Goal: Task Accomplishment & Management: Manage account settings

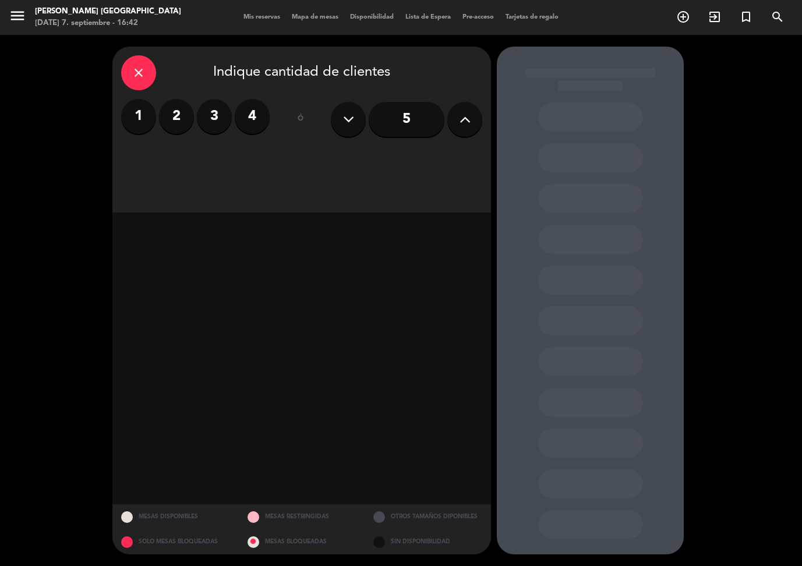
click at [176, 115] on label "2" at bounding box center [176, 116] width 35 height 35
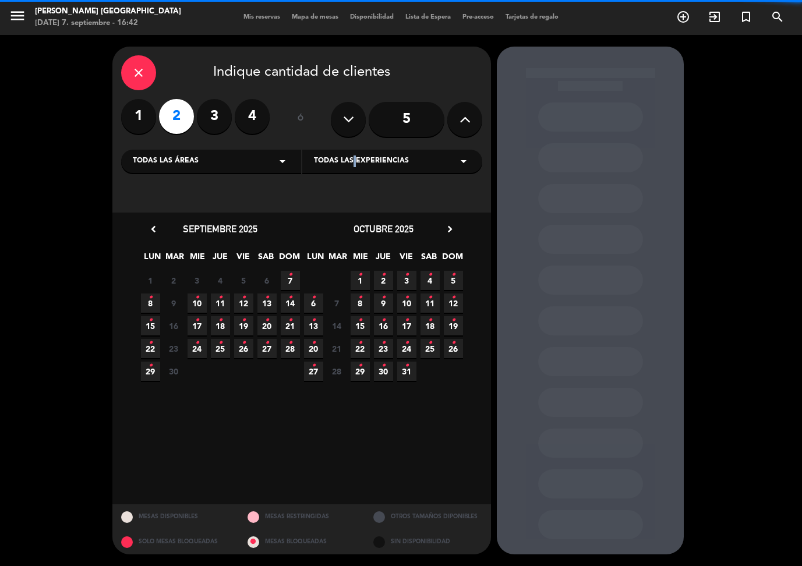
drag, startPoint x: 351, startPoint y: 163, endPoint x: 352, endPoint y: 171, distance: 8.2
click at [351, 164] on span "Todas las experiencias" at bounding box center [361, 161] width 95 height 12
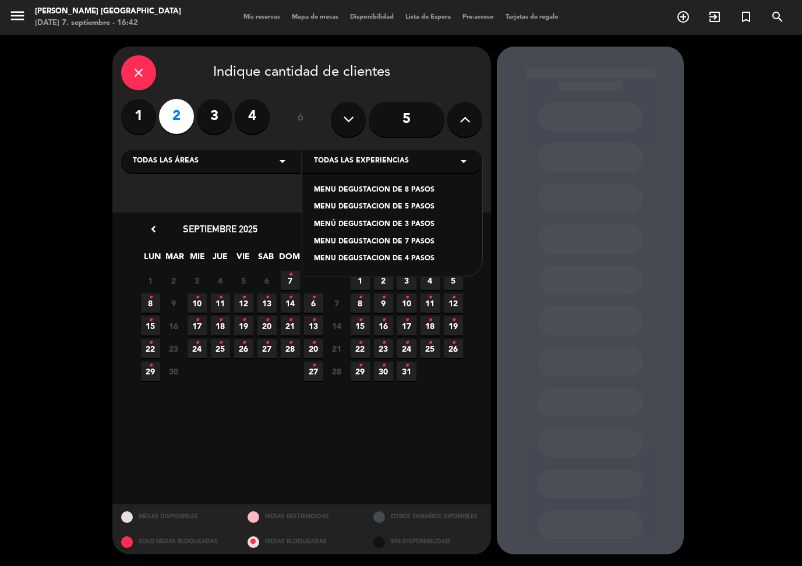
click at [353, 193] on div "MENU DEGUSTACION DE 8 PASOS" at bounding box center [392, 191] width 157 height 12
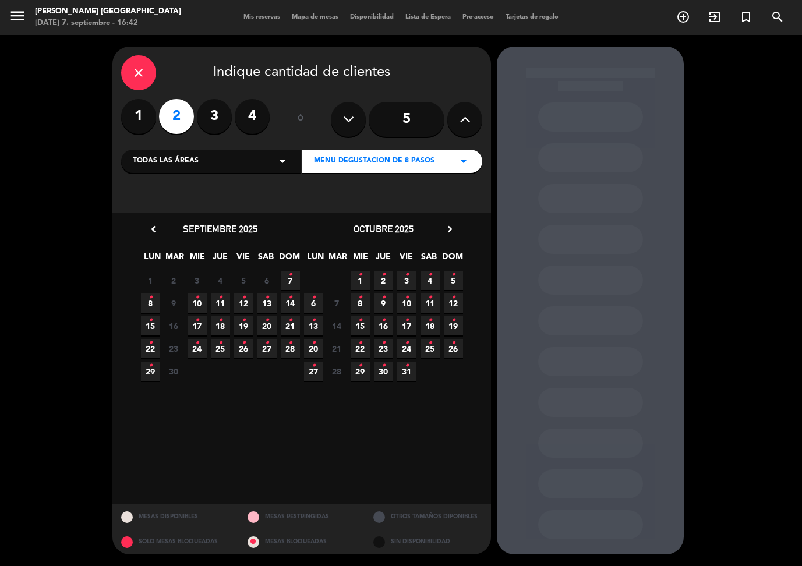
click at [457, 229] on div "octubre 2025 chevron_right" at bounding box center [383, 229] width 163 height 16
click at [454, 228] on icon "chevron_right" at bounding box center [450, 229] width 12 height 12
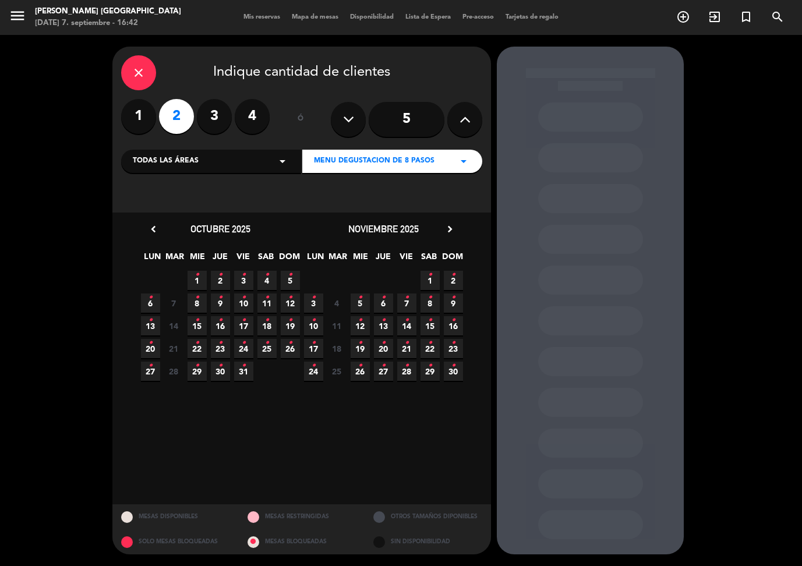
click at [449, 228] on icon "chevron_right" at bounding box center [450, 229] width 12 height 12
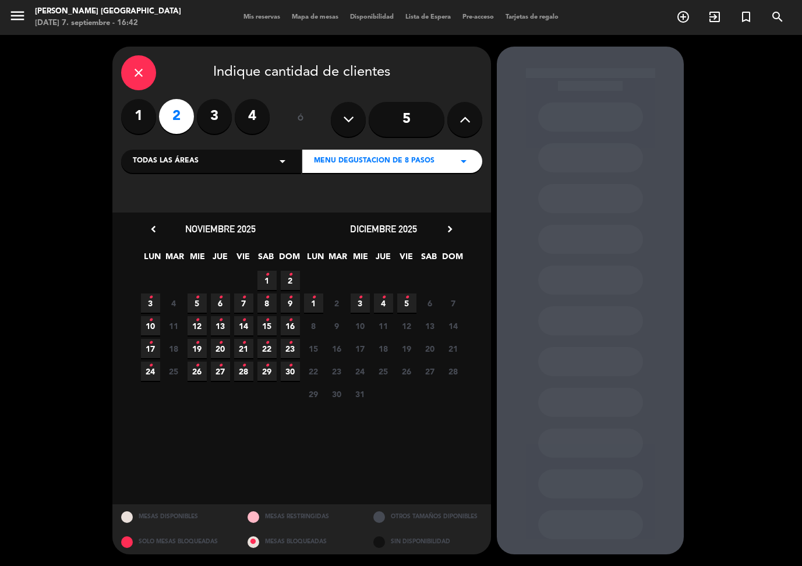
click at [450, 228] on icon "chevron_right" at bounding box center [450, 229] width 12 height 12
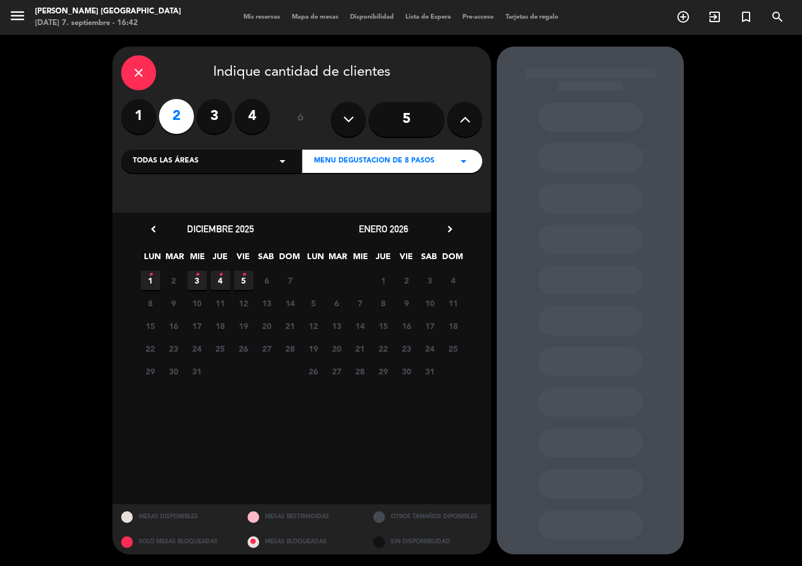
click at [345, 328] on span "13" at bounding box center [336, 325] width 19 height 19
click at [337, 327] on span "13" at bounding box center [336, 325] width 19 height 19
click at [681, 17] on icon "add_circle_outline" at bounding box center [683, 17] width 14 height 14
click at [482, 18] on span "Pre-acceso" at bounding box center [478, 17] width 43 height 6
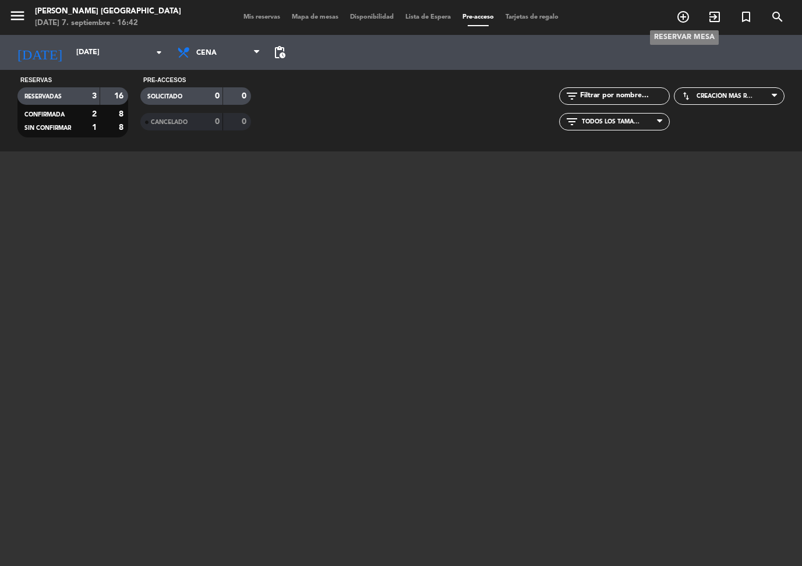
click at [681, 17] on icon "add_circle_outline" at bounding box center [683, 17] width 14 height 14
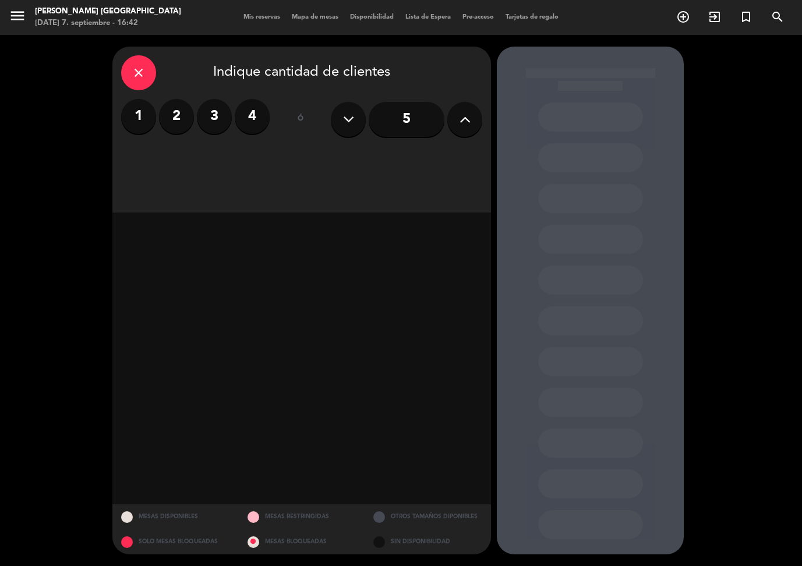
click at [177, 118] on label "2" at bounding box center [176, 116] width 35 height 35
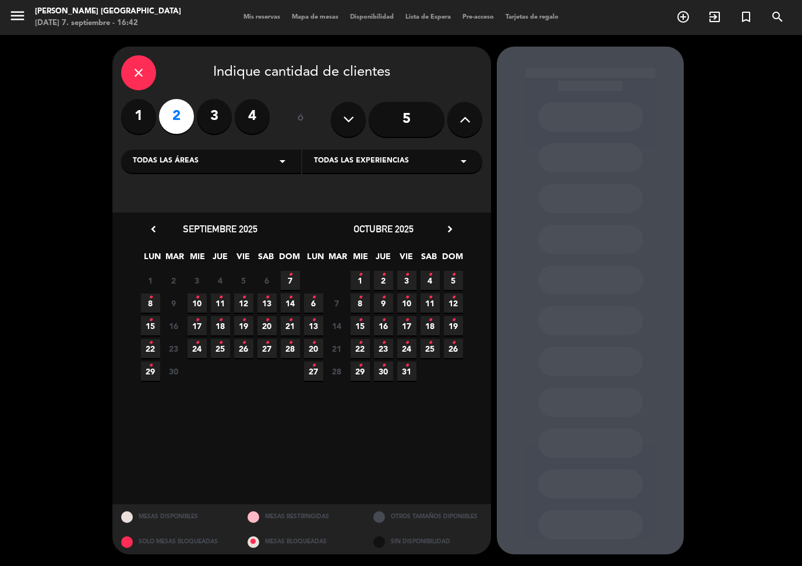
drag, startPoint x: 417, startPoint y: 158, endPoint x: 413, endPoint y: 169, distance: 11.6
click at [417, 158] on div "Todas las experiencias arrow_drop_down" at bounding box center [392, 161] width 180 height 23
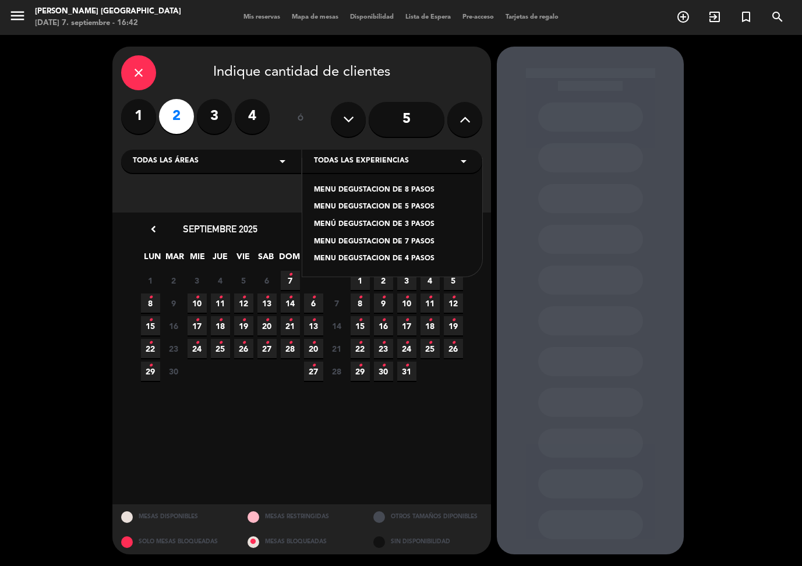
click at [399, 206] on div "MENU DEGUSTACION DE 5 PASOS" at bounding box center [392, 207] width 157 height 12
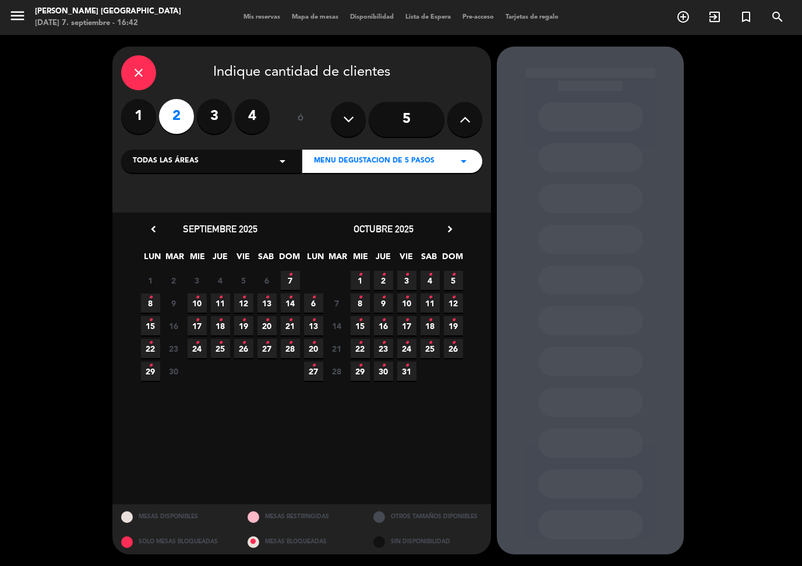
click at [451, 229] on icon "chevron_right" at bounding box center [450, 229] width 12 height 12
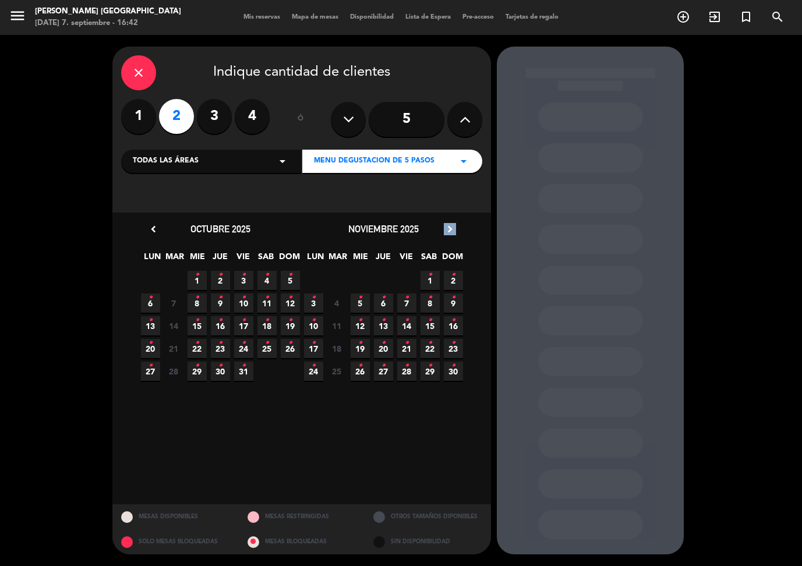
click at [451, 229] on icon "chevron_right" at bounding box center [450, 229] width 12 height 12
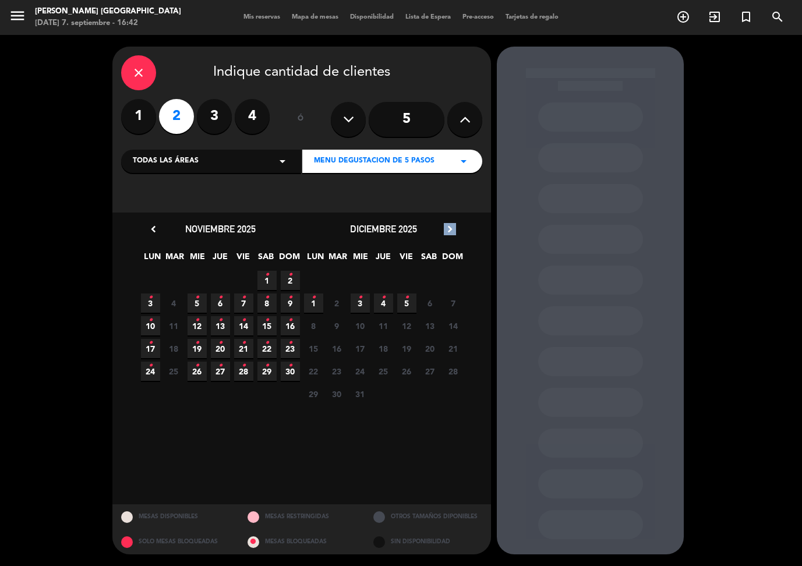
click at [451, 229] on icon "chevron_right" at bounding box center [450, 229] width 12 height 12
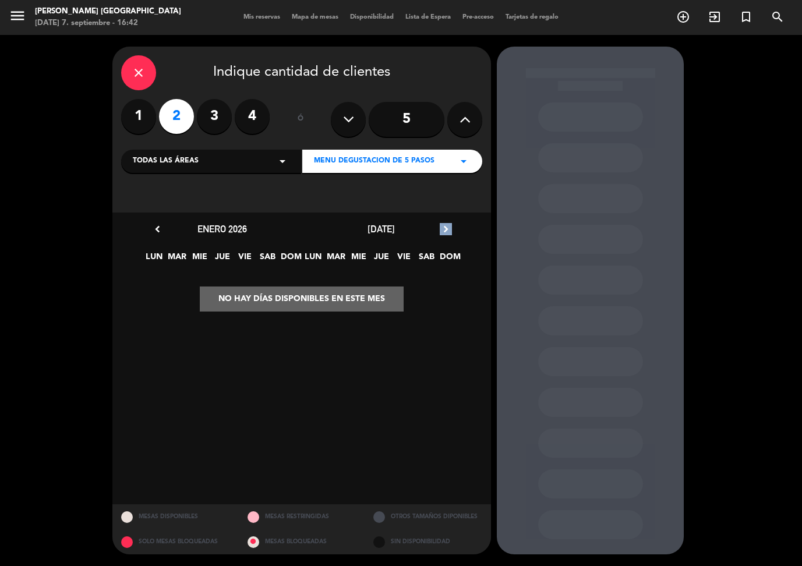
click at [451, 229] on icon "chevron_right" at bounding box center [446, 229] width 12 height 12
click at [152, 227] on icon "chevron_left" at bounding box center [157, 229] width 12 height 12
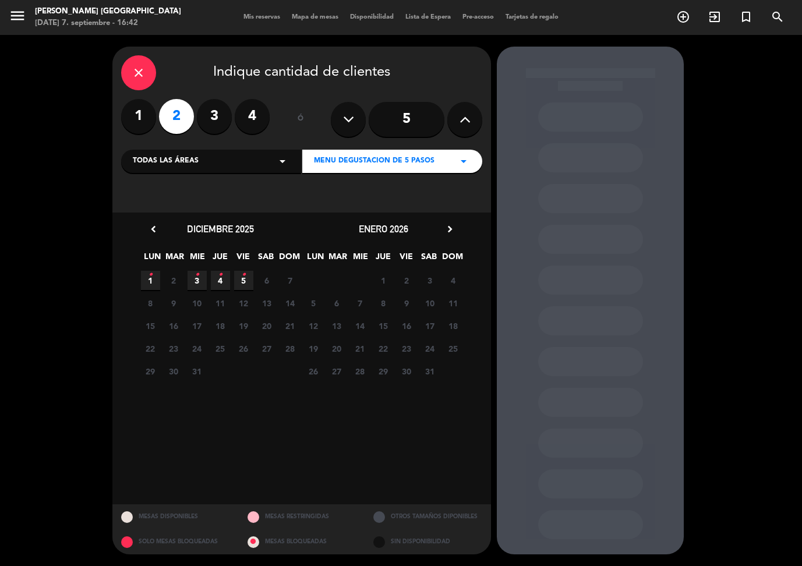
click at [394, 302] on div "5 6 7 8 9 10 11" at bounding box center [383, 303] width 163 height 23
click at [136, 77] on icon "close" at bounding box center [139, 73] width 14 height 14
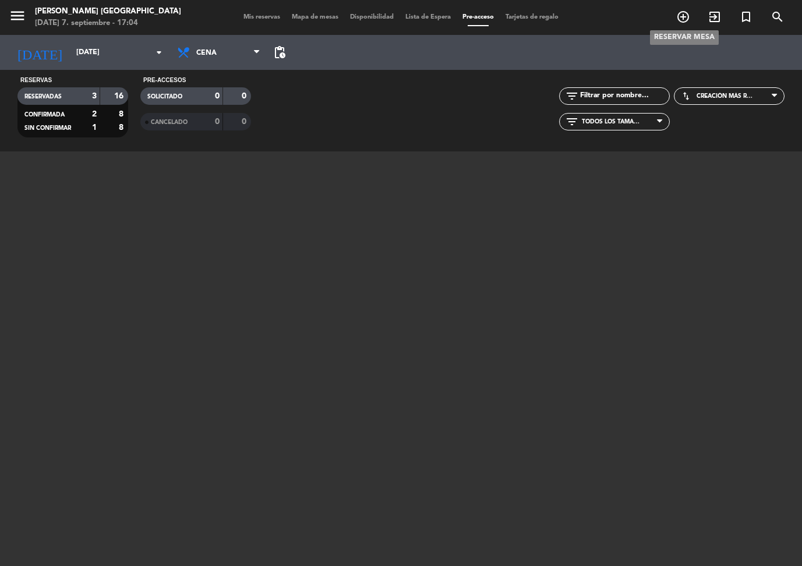
click at [683, 15] on icon "add_circle_outline" at bounding box center [683, 17] width 14 height 14
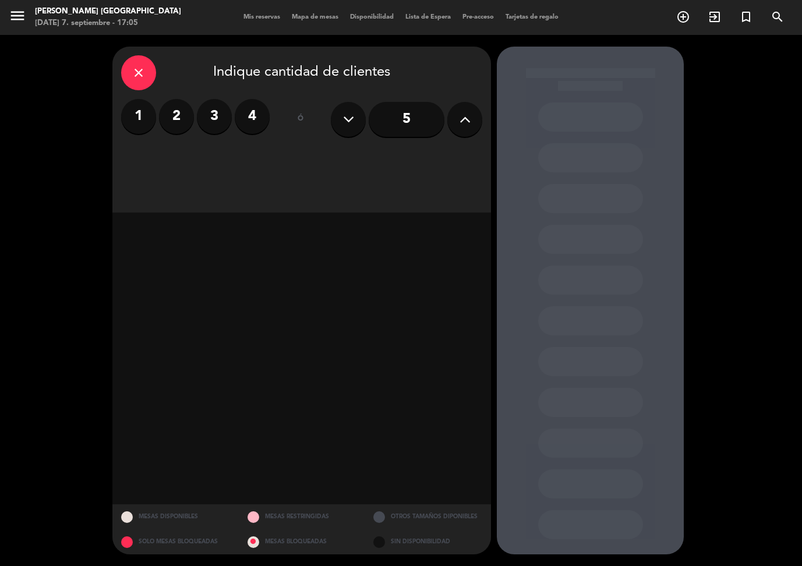
click at [220, 119] on label "3" at bounding box center [214, 116] width 35 height 35
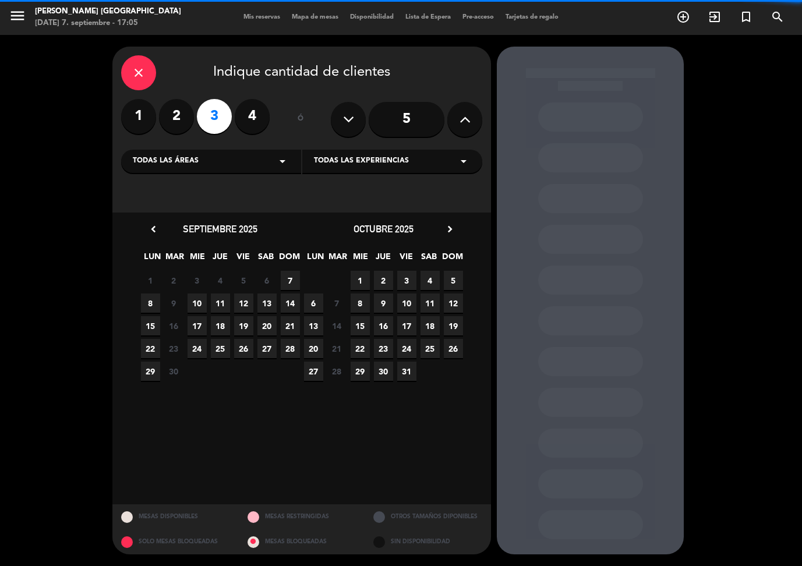
click at [360, 162] on span "Todas las experiencias" at bounding box center [361, 161] width 95 height 12
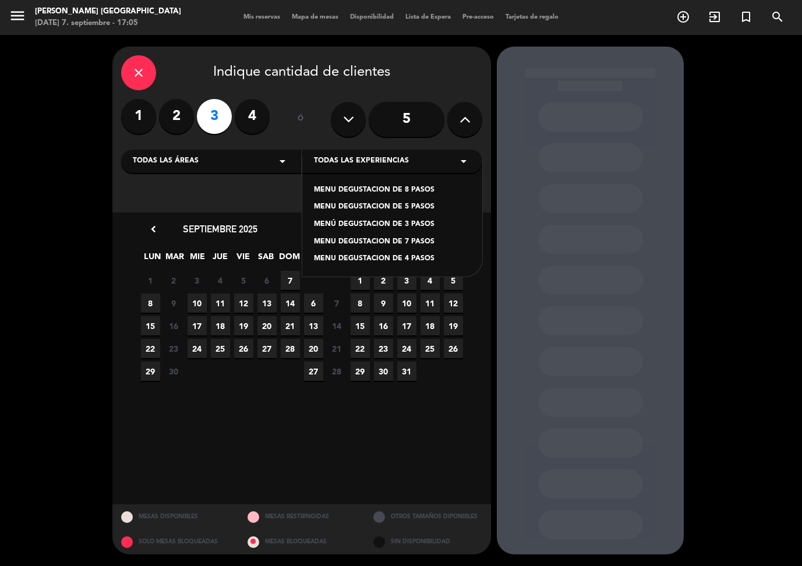
click at [378, 222] on div "MENÚ DEGUSTACION DE 3 PASOS" at bounding box center [392, 225] width 157 height 12
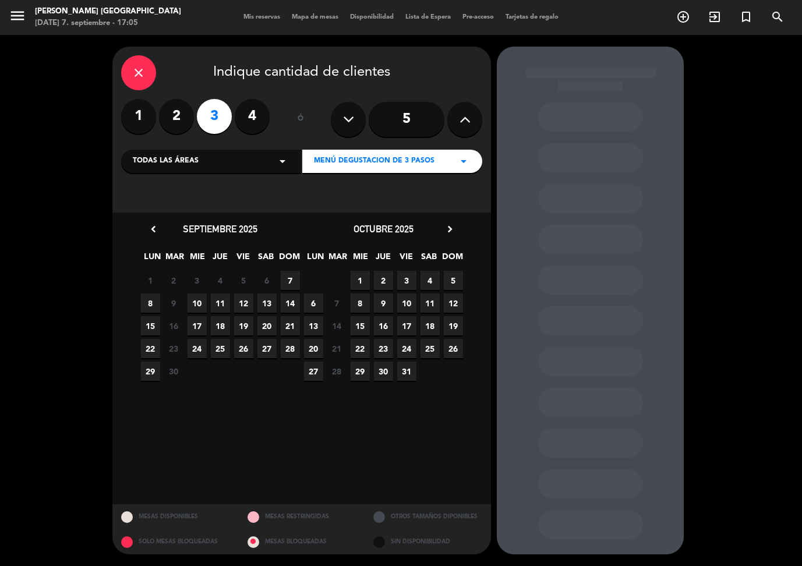
click at [452, 227] on icon "chevron_right" at bounding box center [450, 229] width 12 height 12
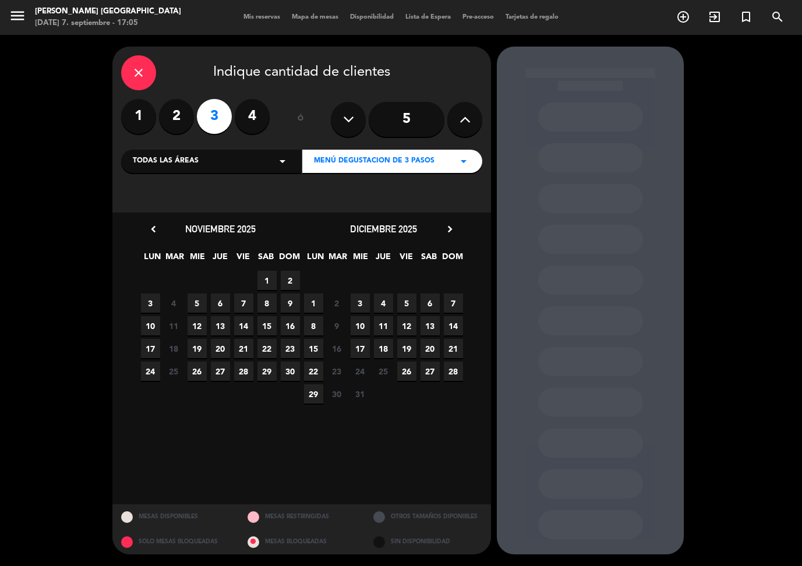
click at [452, 227] on icon "chevron_right" at bounding box center [450, 229] width 12 height 12
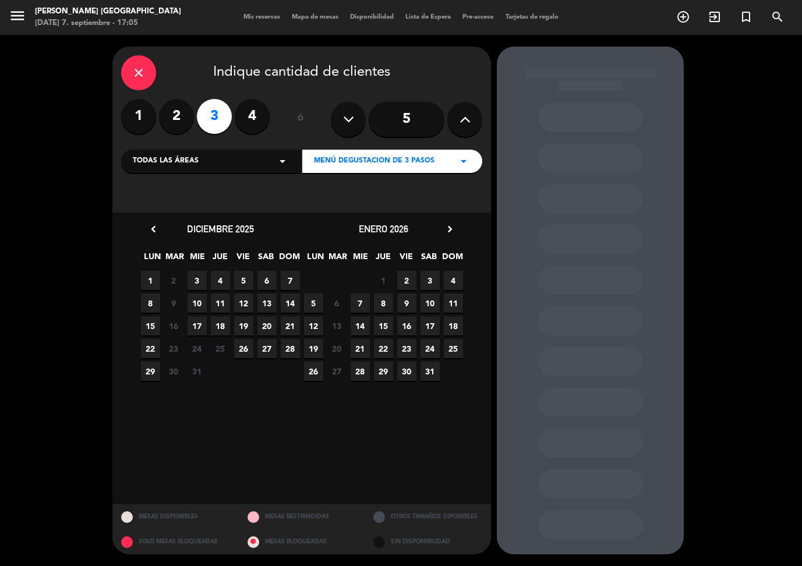
click at [453, 228] on icon "chevron_right" at bounding box center [450, 229] width 12 height 12
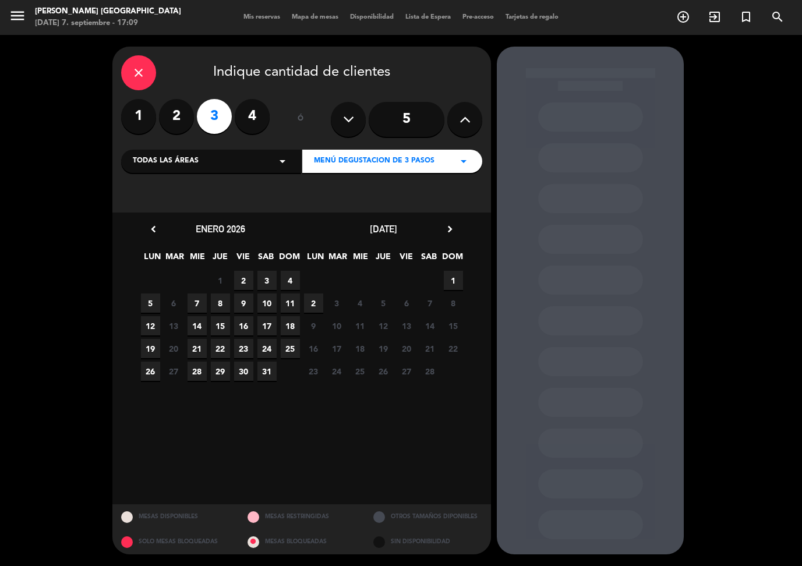
click at [135, 74] on icon "close" at bounding box center [139, 73] width 14 height 14
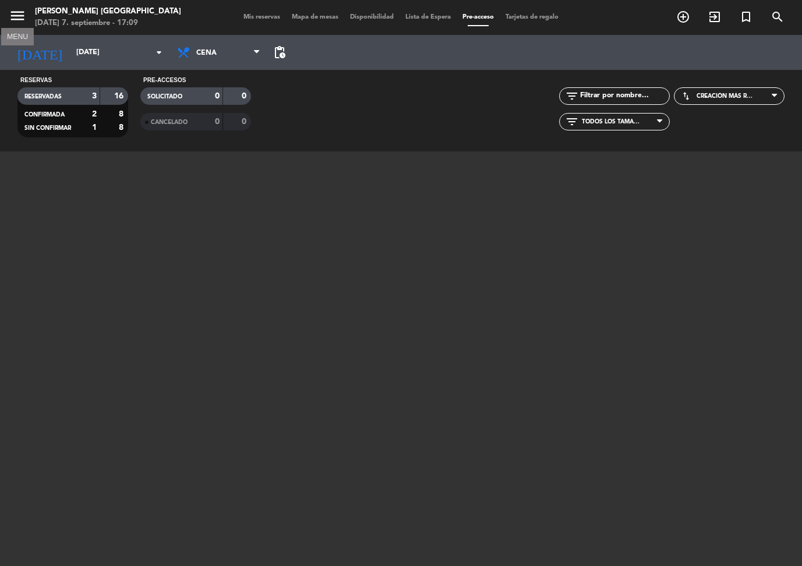
click at [9, 17] on icon "menu" at bounding box center [17, 15] width 17 height 17
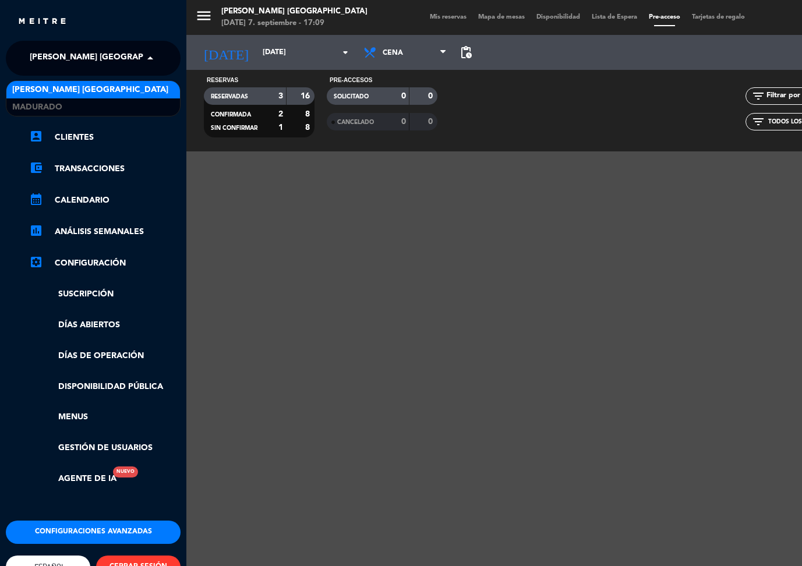
click at [82, 57] on span "[PERSON_NAME] [GEOGRAPHIC_DATA]" at bounding box center [108, 58] width 156 height 24
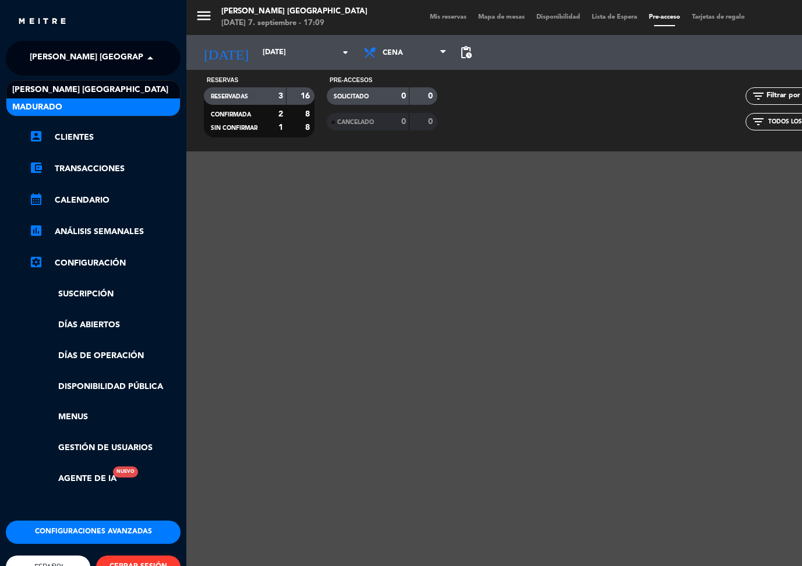
click at [73, 107] on div "Madurado" at bounding box center [93, 106] width 174 height 17
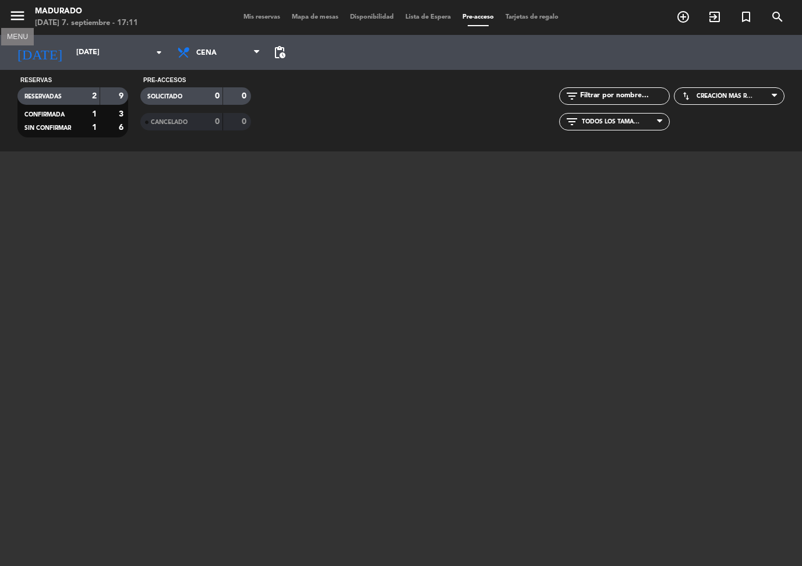
click at [14, 13] on icon "menu" at bounding box center [17, 15] width 17 height 17
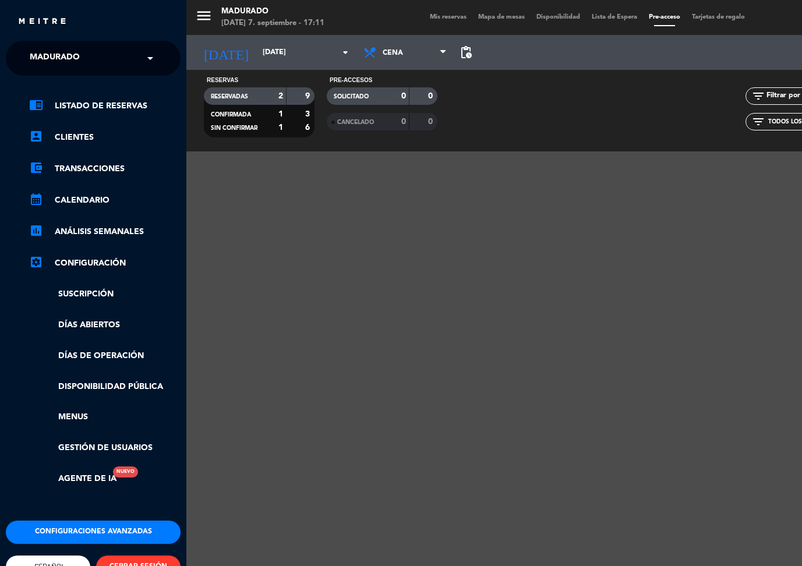
click at [64, 55] on span "Madurado" at bounding box center [55, 58] width 50 height 24
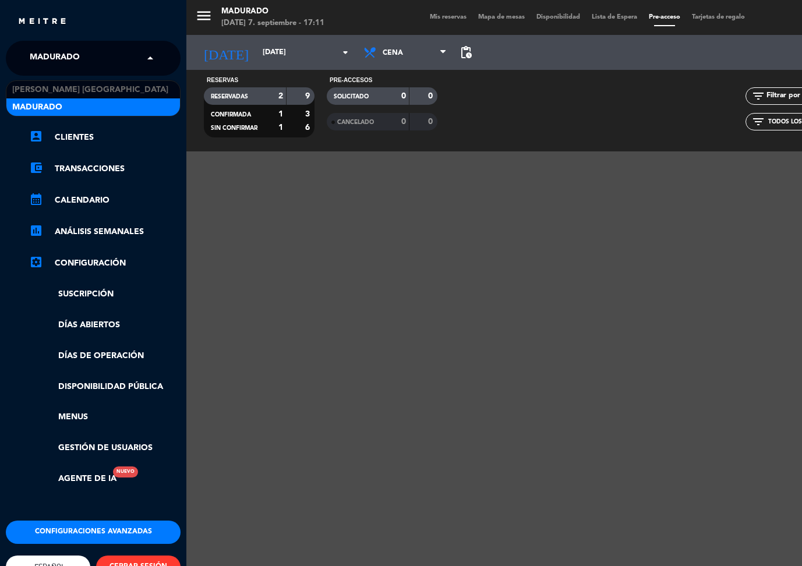
click at [64, 55] on span "Madurado" at bounding box center [55, 58] width 50 height 24
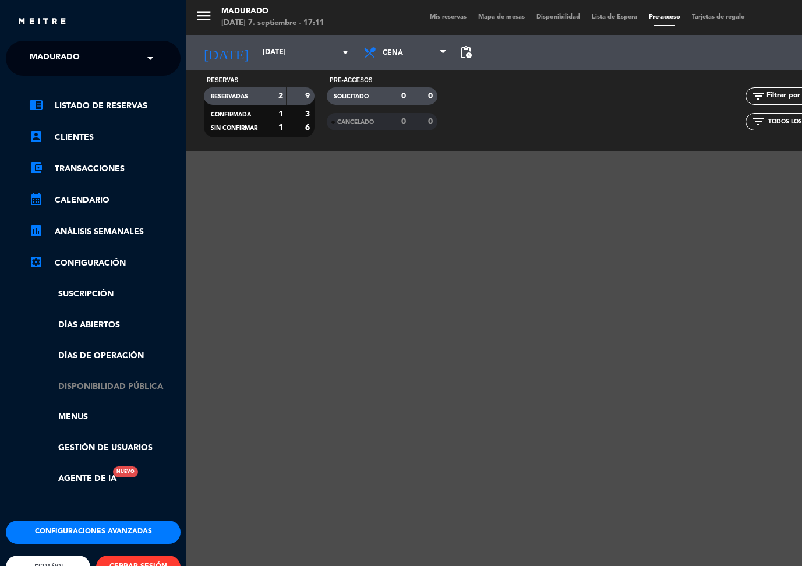
click at [107, 381] on link "Disponibilidad pública" at bounding box center [104, 386] width 151 height 13
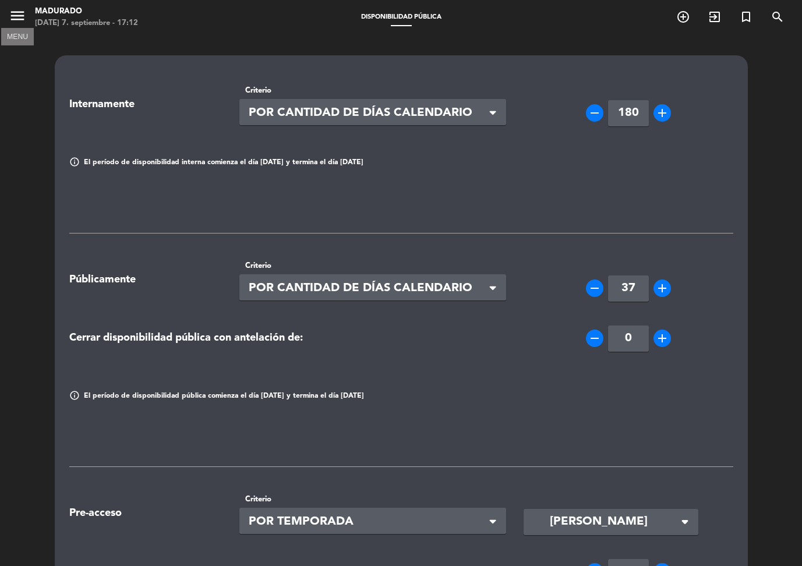
click at [19, 14] on icon "menu" at bounding box center [17, 15] width 17 height 17
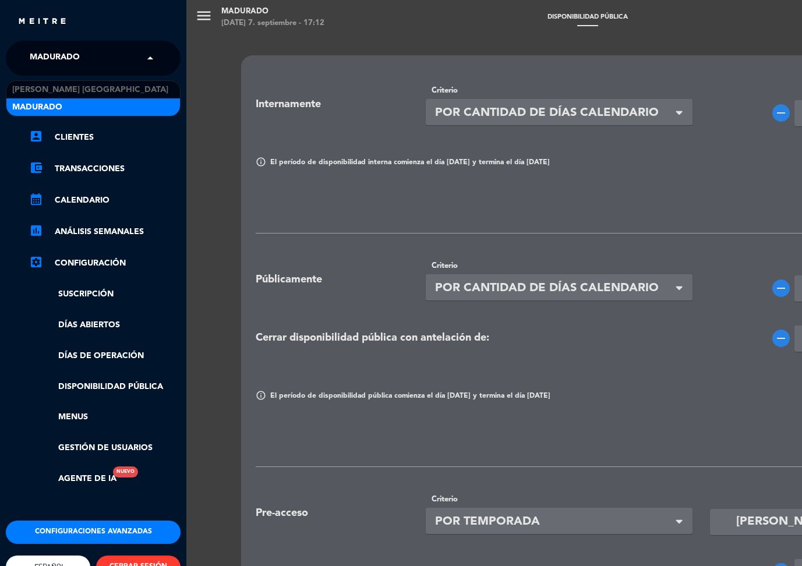
click at [86, 52] on div "× Madurado" at bounding box center [61, 58] width 72 height 24
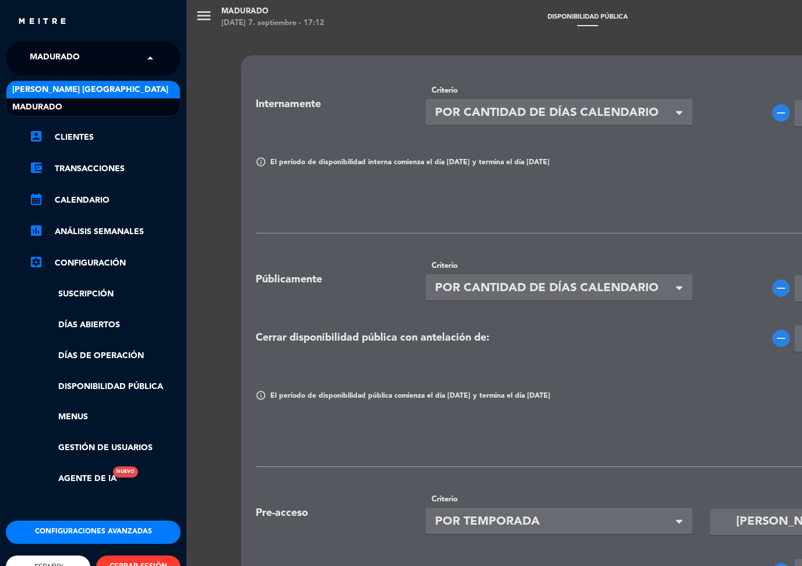
click at [73, 86] on span "[PERSON_NAME] [GEOGRAPHIC_DATA]" at bounding box center [90, 89] width 156 height 13
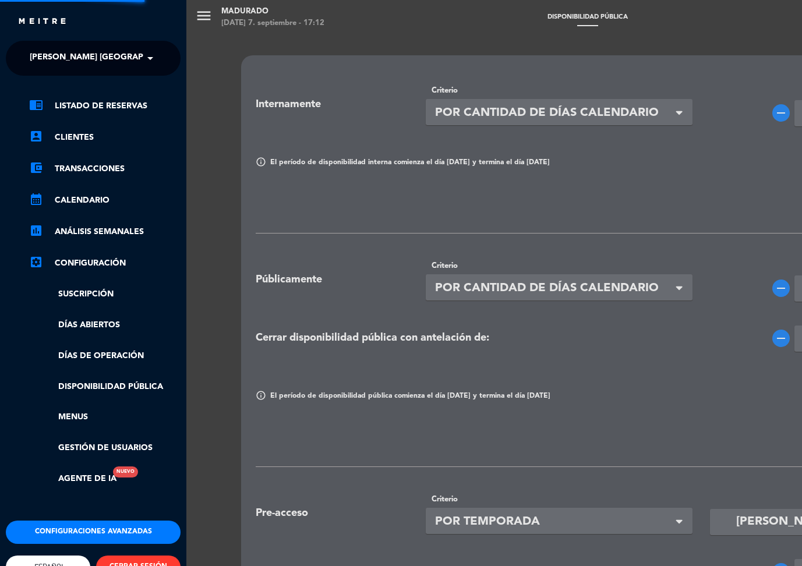
type input "150"
type input "115"
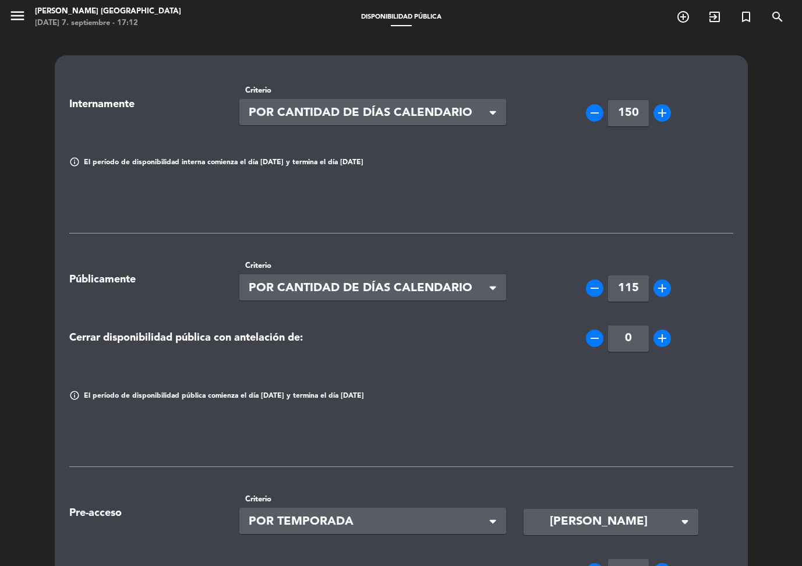
click at [625, 112] on input "150" at bounding box center [628, 113] width 41 height 26
type input "180"
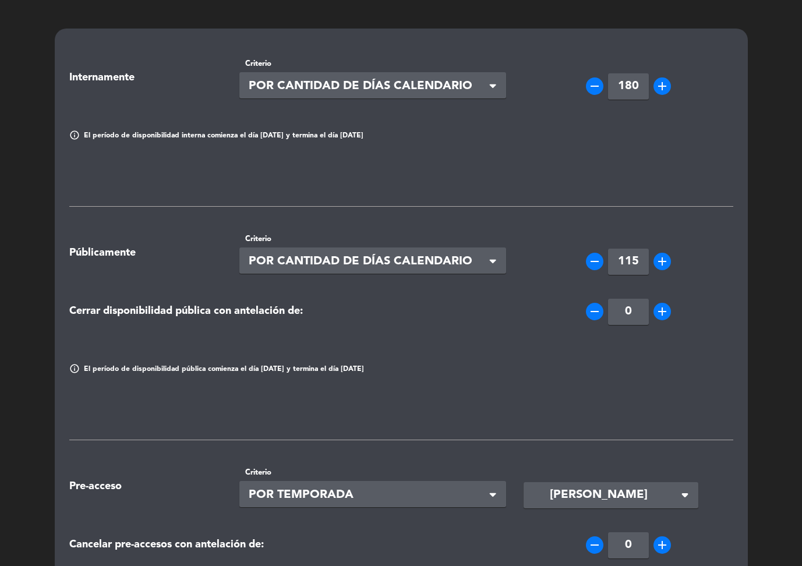
scroll to position [27, 0]
click at [631, 260] on input "115" at bounding box center [628, 261] width 41 height 26
type input "9"
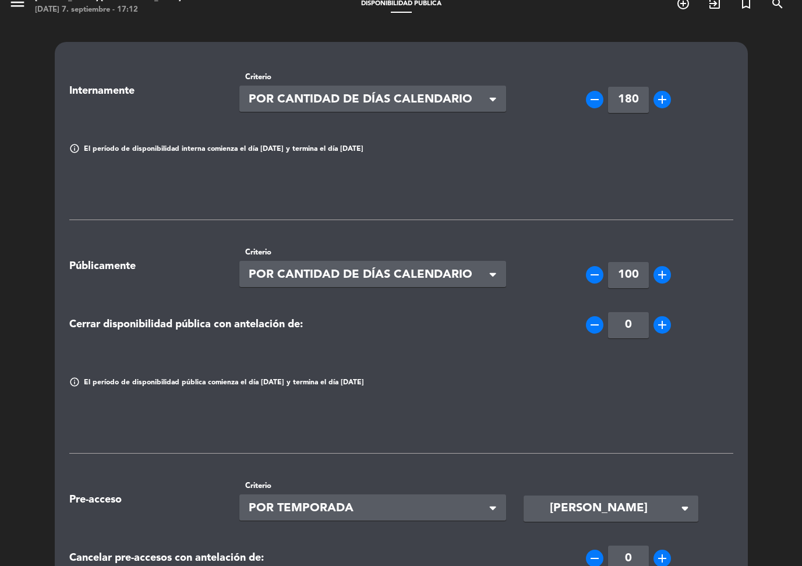
scroll to position [12, 0]
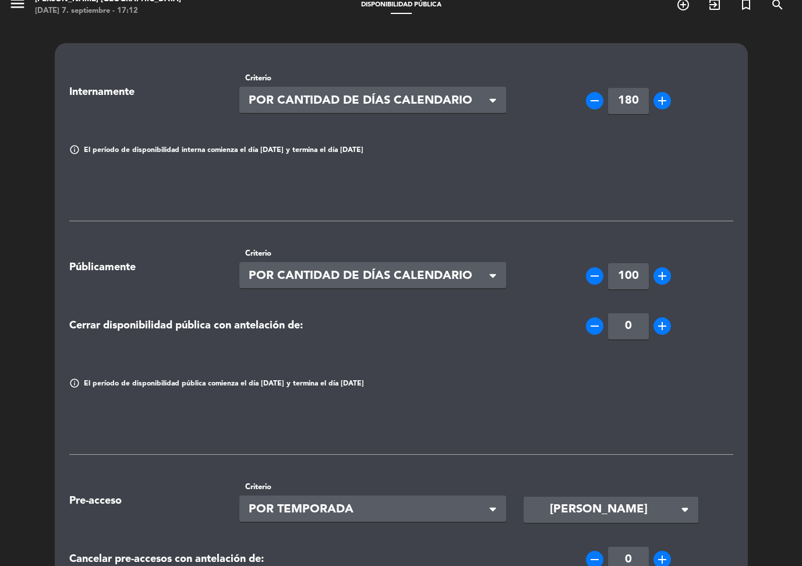
drag, startPoint x: 620, startPoint y: 274, endPoint x: 642, endPoint y: 275, distance: 22.2
click at [642, 275] on input "100" at bounding box center [628, 276] width 41 height 26
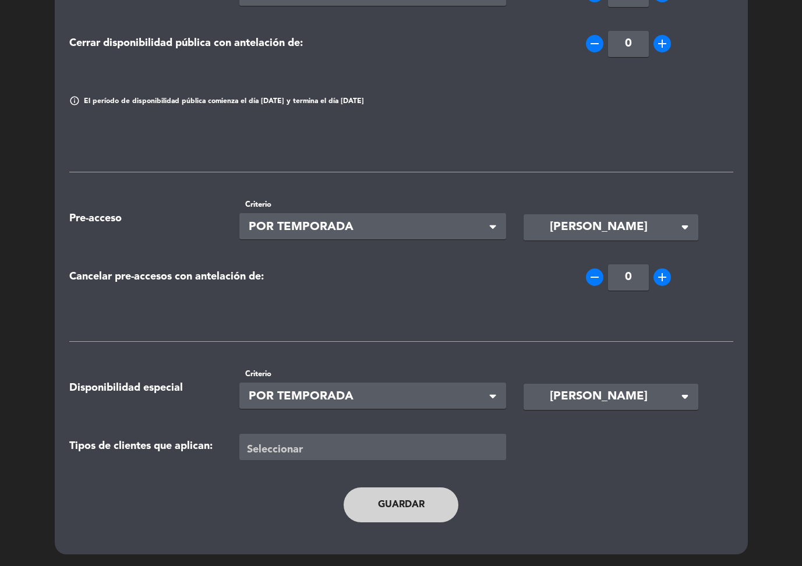
scroll to position [293, 0]
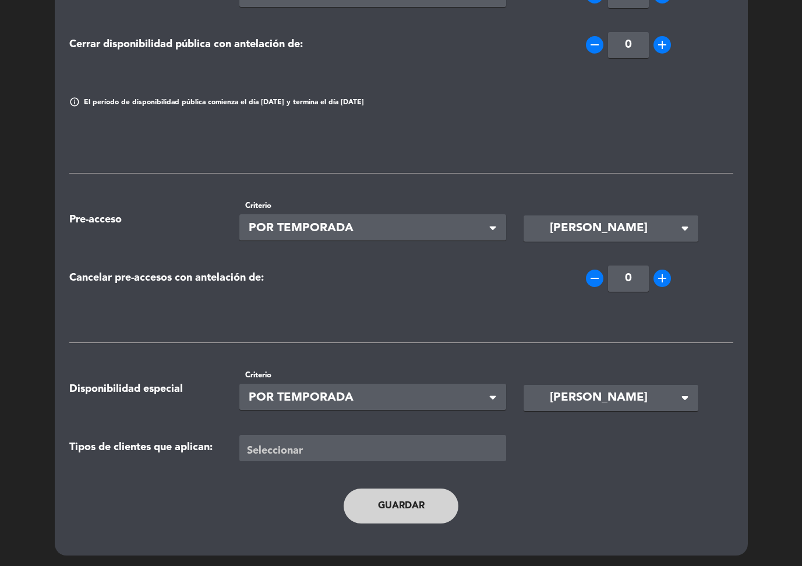
click at [407, 505] on button "Guardar" at bounding box center [401, 506] width 115 height 35
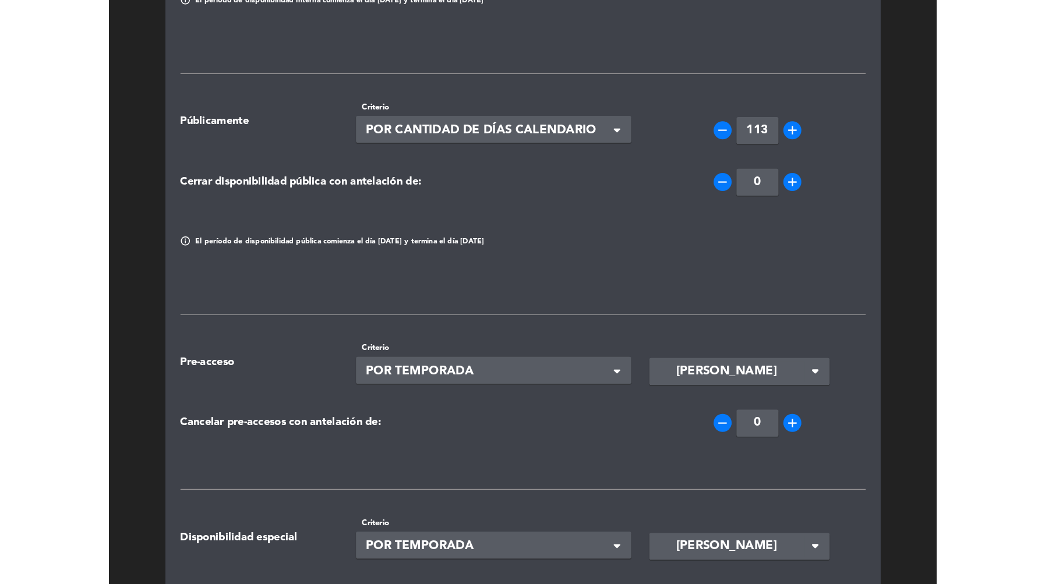
scroll to position [0, 0]
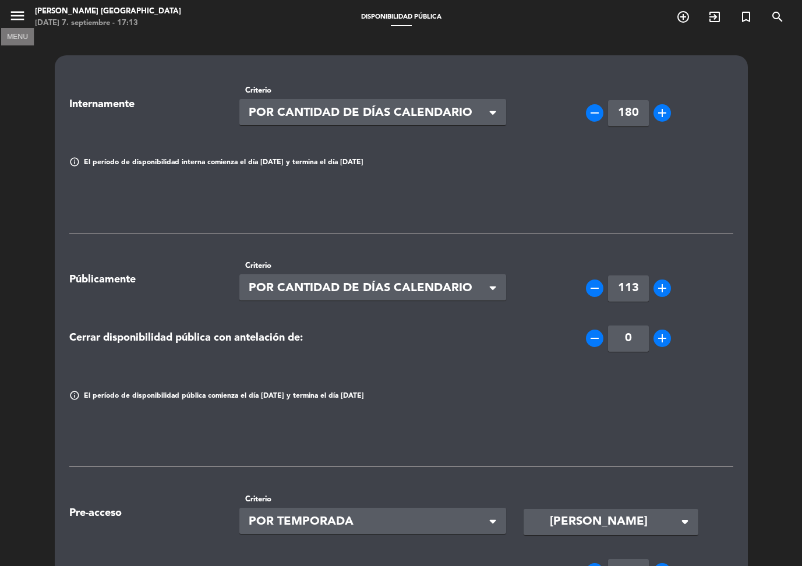
click at [15, 20] on icon "menu" at bounding box center [17, 15] width 17 height 17
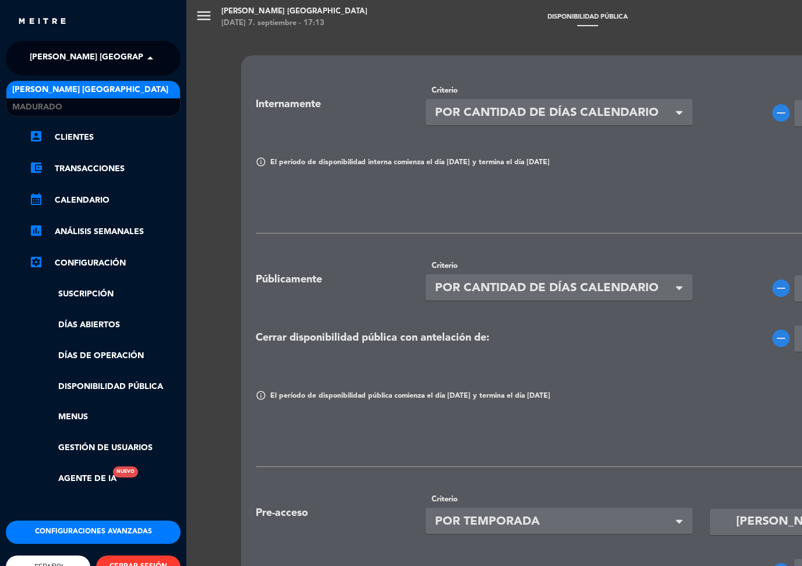
click at [68, 54] on span "[PERSON_NAME] [GEOGRAPHIC_DATA]" at bounding box center [108, 58] width 156 height 24
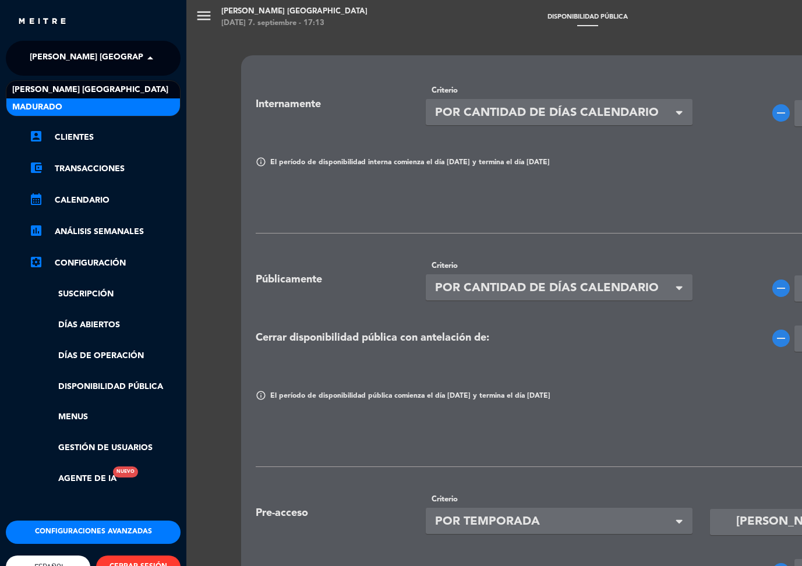
click at [62, 106] on div "Madurado" at bounding box center [93, 106] width 174 height 17
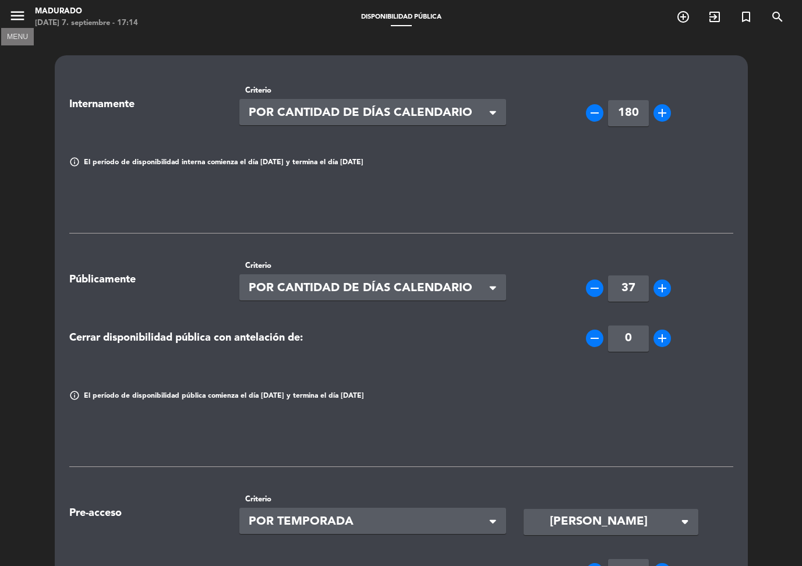
click at [21, 19] on icon "menu" at bounding box center [17, 15] width 17 height 17
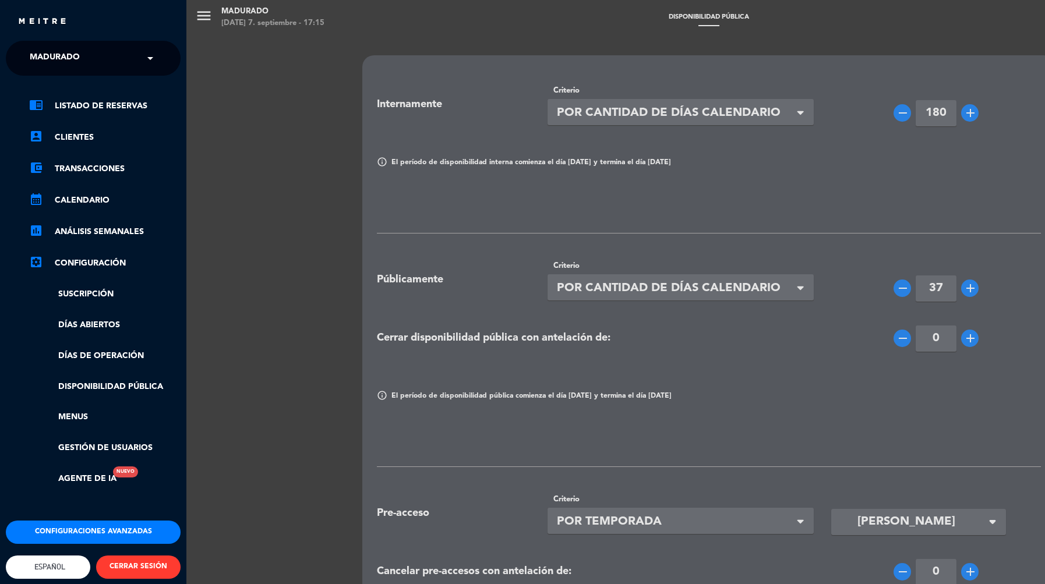
click at [735, 281] on div "menu Madurado [DATE] 7. septiembre - 17:15 Disponibilidad pública add_circle_ou…" at bounding box center [708, 292] width 1045 height 584
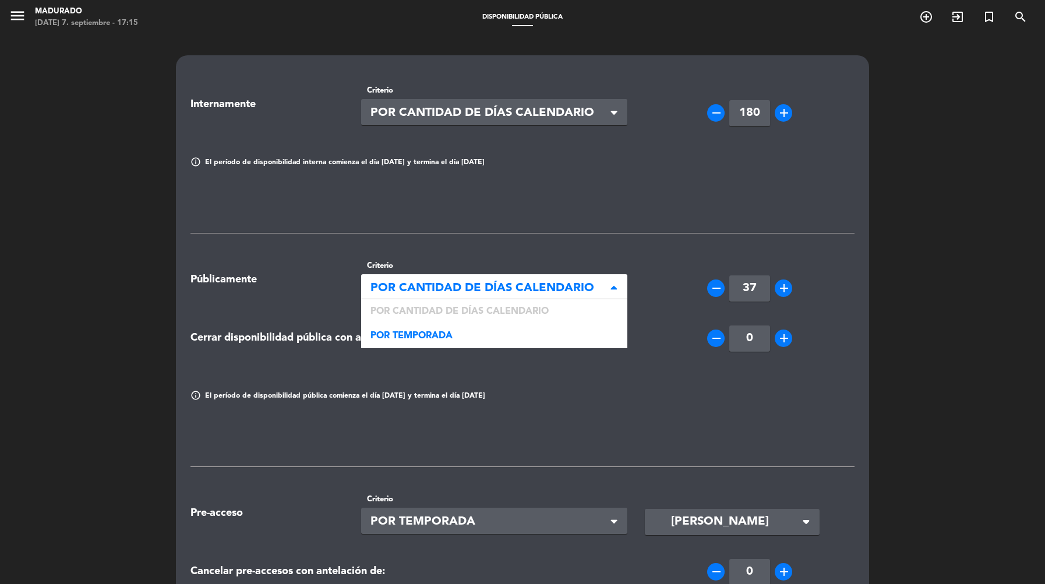
click at [572, 293] on span "POR CANTIDAD DE DÍAS CALENDARIO" at bounding box center [489, 288] width 239 height 19
click at [640, 246] on div "Internamente Criterio Seleccionar × POR CANTIDAD DE DÍAS CALENDARIO × remove 18…" at bounding box center [522, 452] width 664 height 753
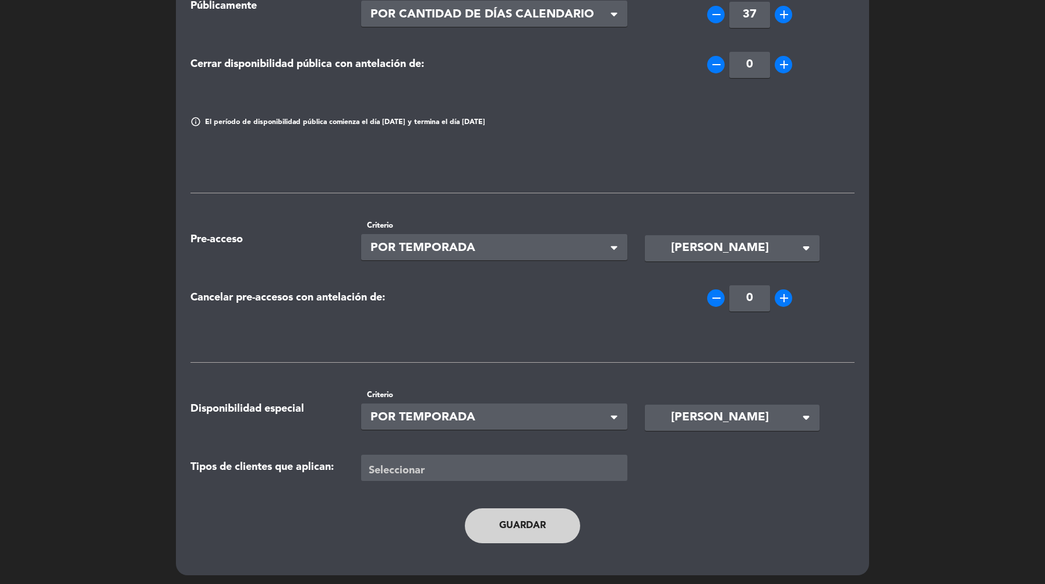
scroll to position [277, 0]
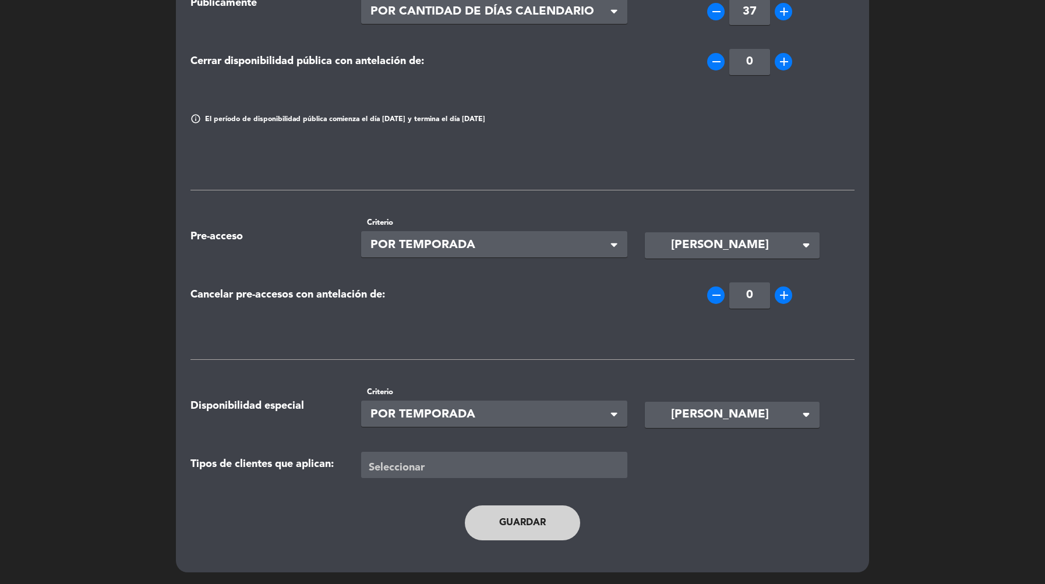
click at [600, 243] on span "POR TEMPORADA" at bounding box center [489, 245] width 239 height 19
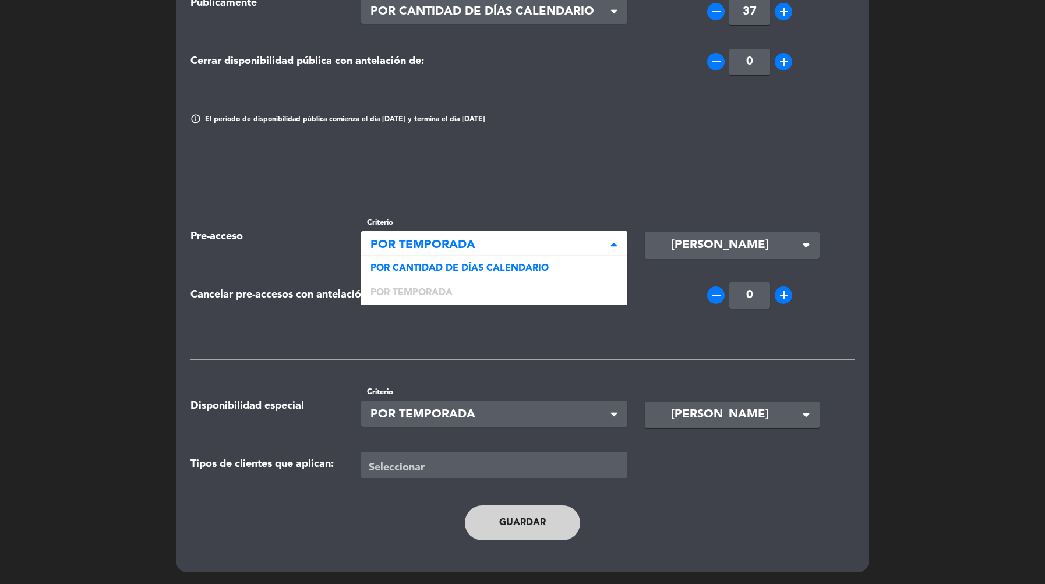
click at [592, 206] on div "Internamente Criterio Seleccionar × POR CANTIDAD DE DÍAS CALENDARIO × remove 18…" at bounding box center [522, 175] width 664 height 753
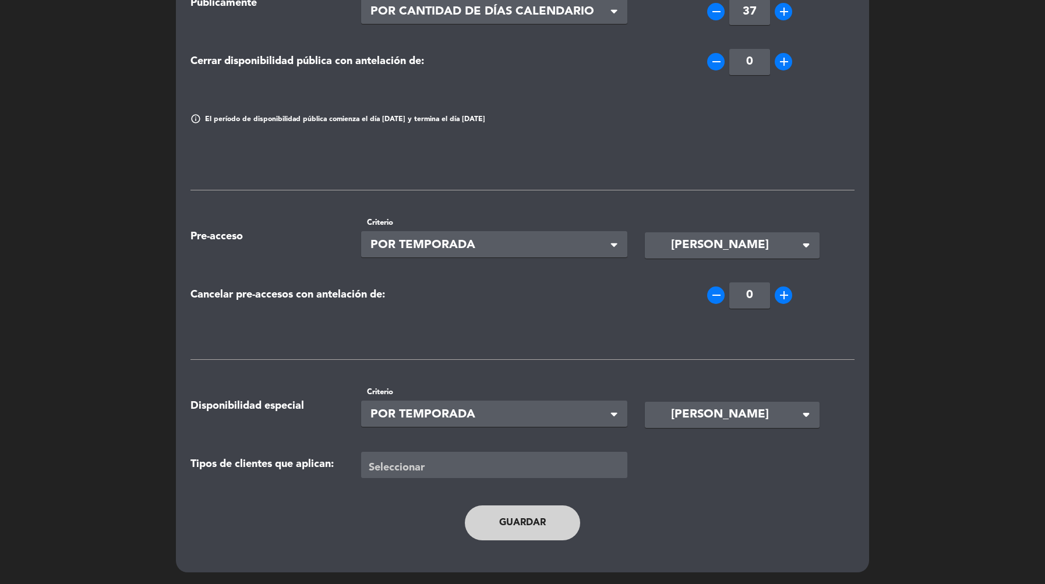
click at [547, 418] on span "POR TEMPORADA" at bounding box center [489, 414] width 239 height 19
click at [551, 376] on div "Internamente Criterio Seleccionar × POR CANTIDAD DE DÍAS CALENDARIO × remove 18…" at bounding box center [522, 175] width 664 height 753
click at [723, 415] on span "[PERSON_NAME]" at bounding box center [720, 414] width 98 height 19
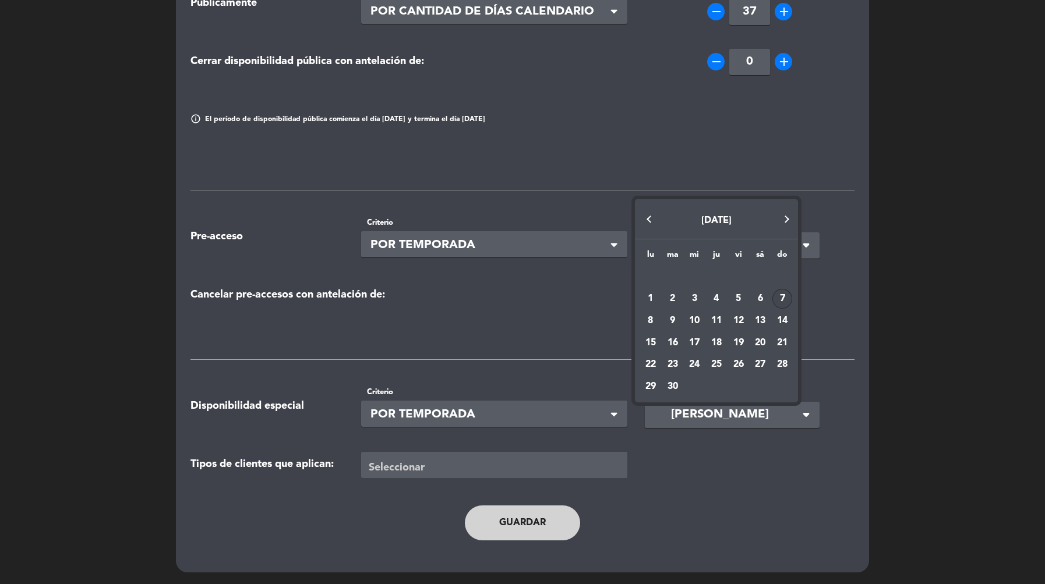
click at [450, 364] on div at bounding box center [522, 292] width 1045 height 584
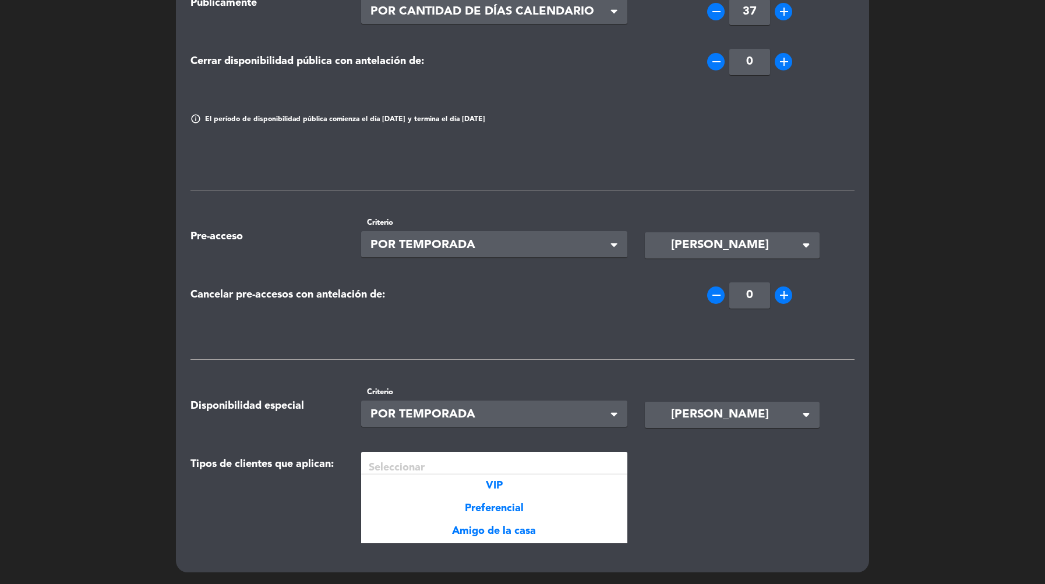
click at [418, 463] on div at bounding box center [497, 466] width 262 height 19
click at [705, 500] on div "Guardar" at bounding box center [523, 523] width 478 height 58
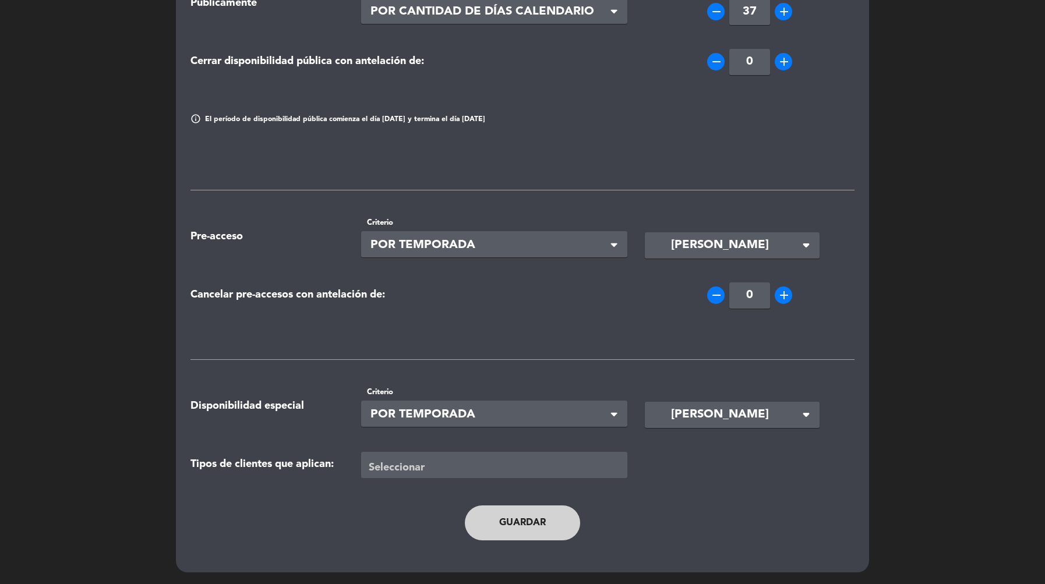
scroll to position [0, 0]
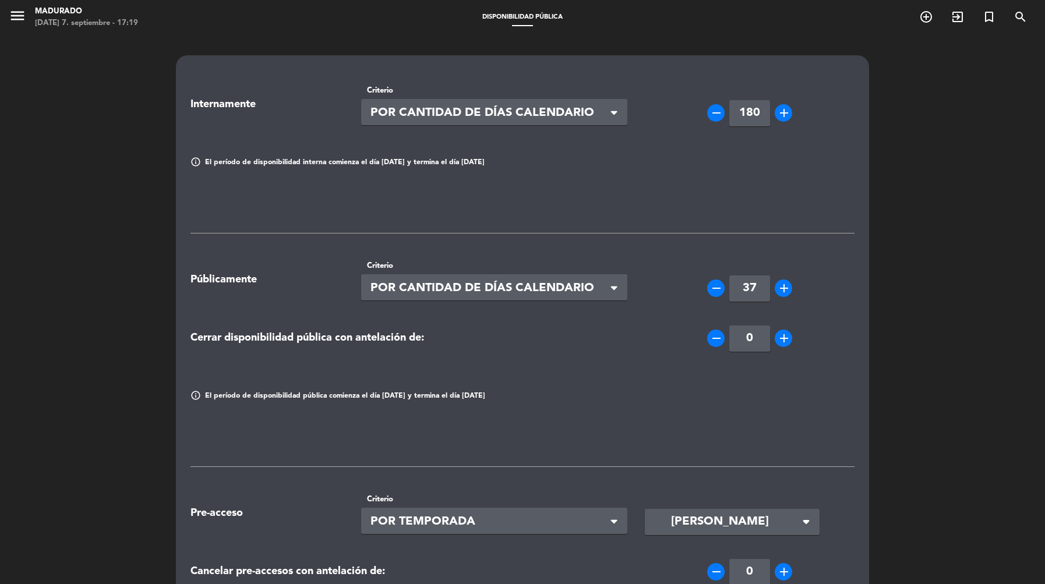
click at [784, 289] on icon "add" at bounding box center [784, 288] width 14 height 14
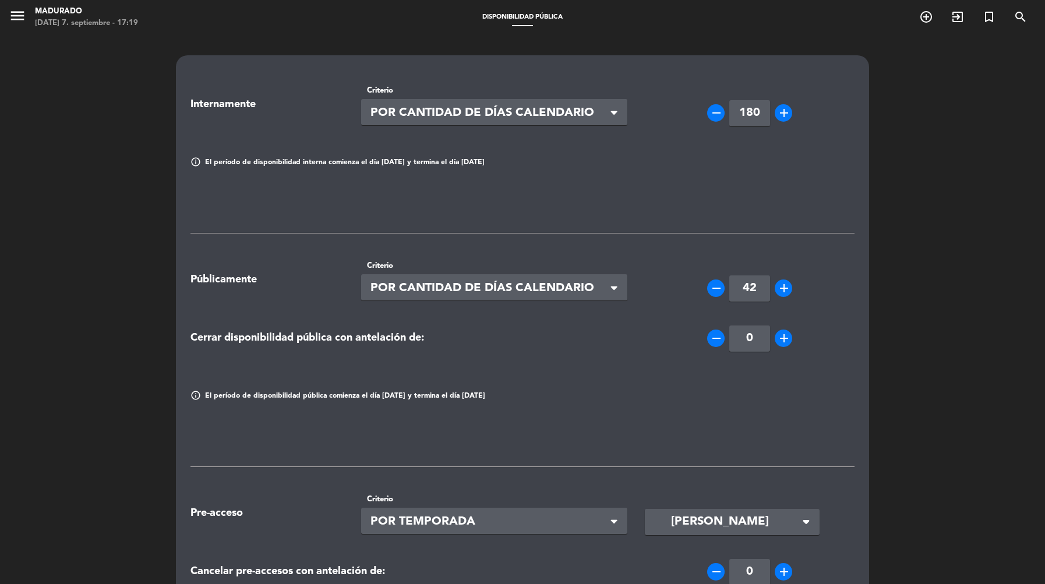
click at [784, 289] on icon "add" at bounding box center [784, 288] width 14 height 14
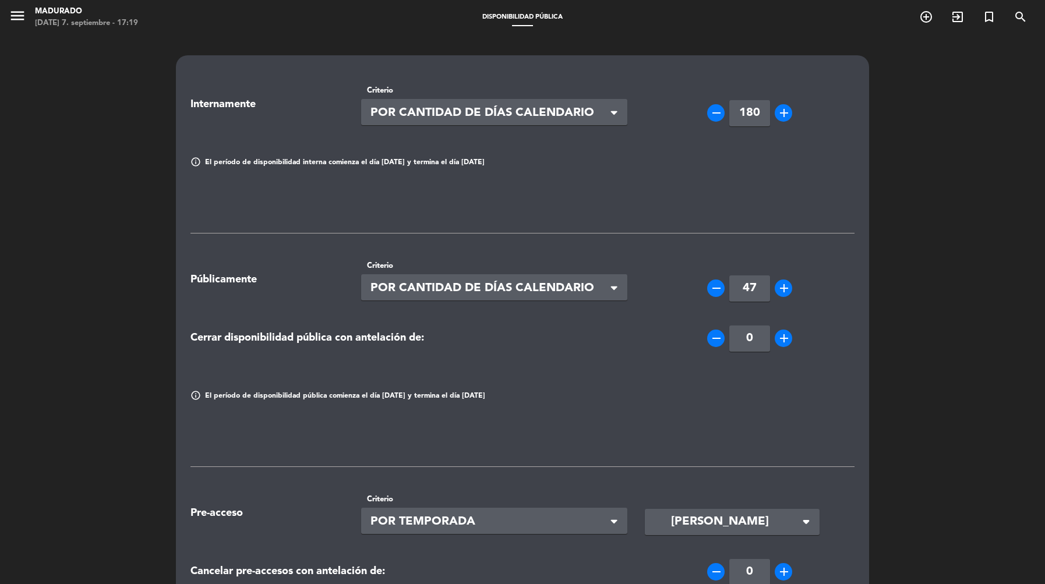
click at [784, 289] on icon "add" at bounding box center [784, 288] width 14 height 14
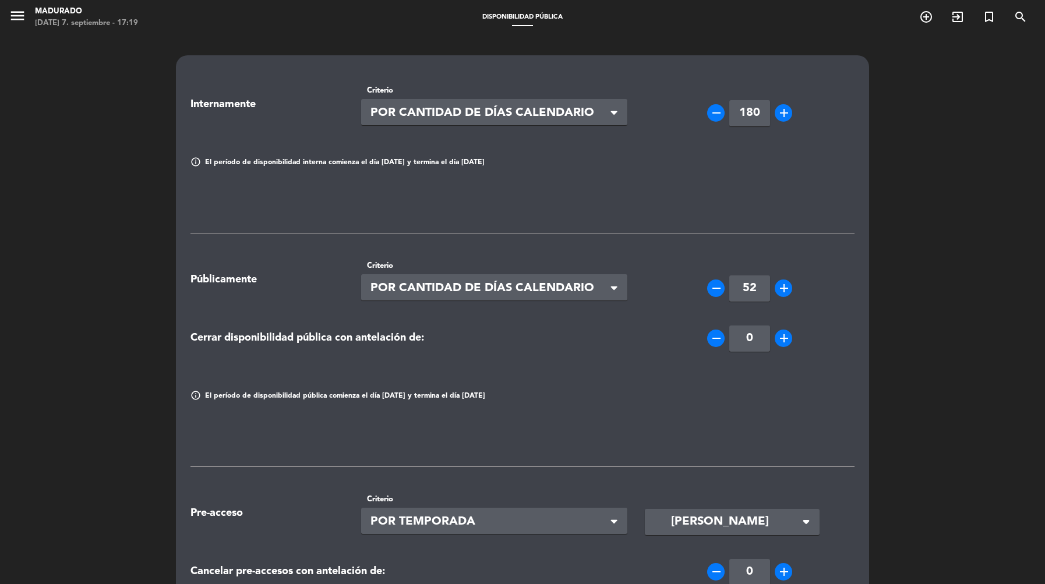
click at [784, 289] on icon "add" at bounding box center [784, 288] width 14 height 14
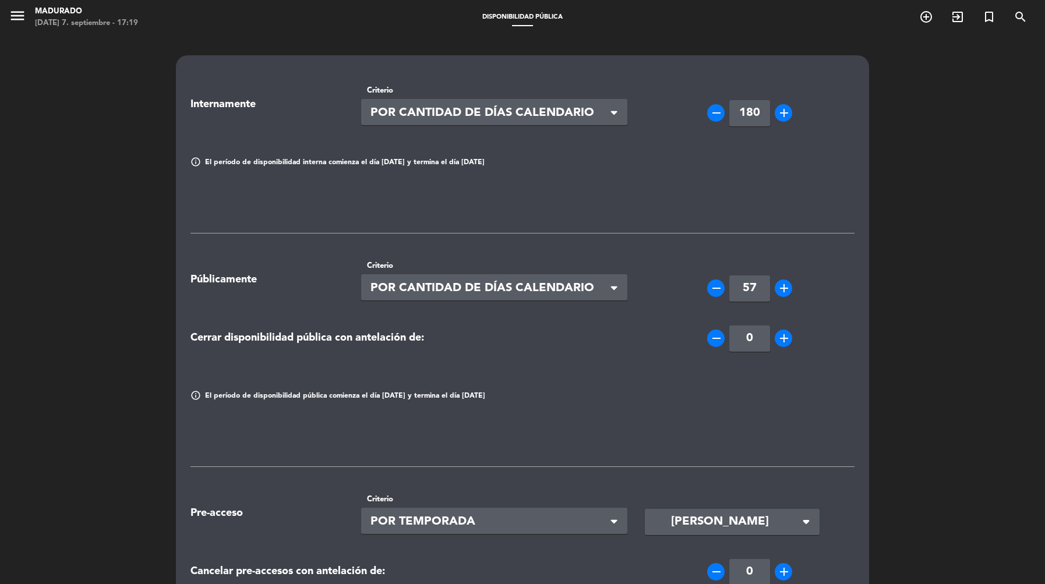
click at [784, 289] on icon "add" at bounding box center [784, 288] width 14 height 14
drag, startPoint x: 712, startPoint y: 288, endPoint x: 725, endPoint y: 289, distance: 13.4
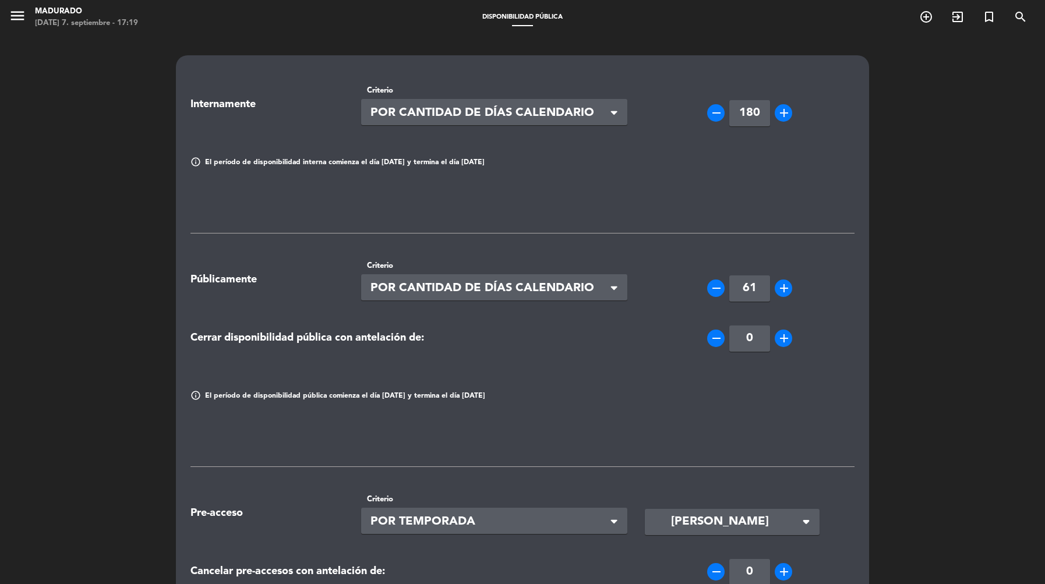
click at [712, 288] on icon "remove" at bounding box center [716, 288] width 14 height 14
type input "60"
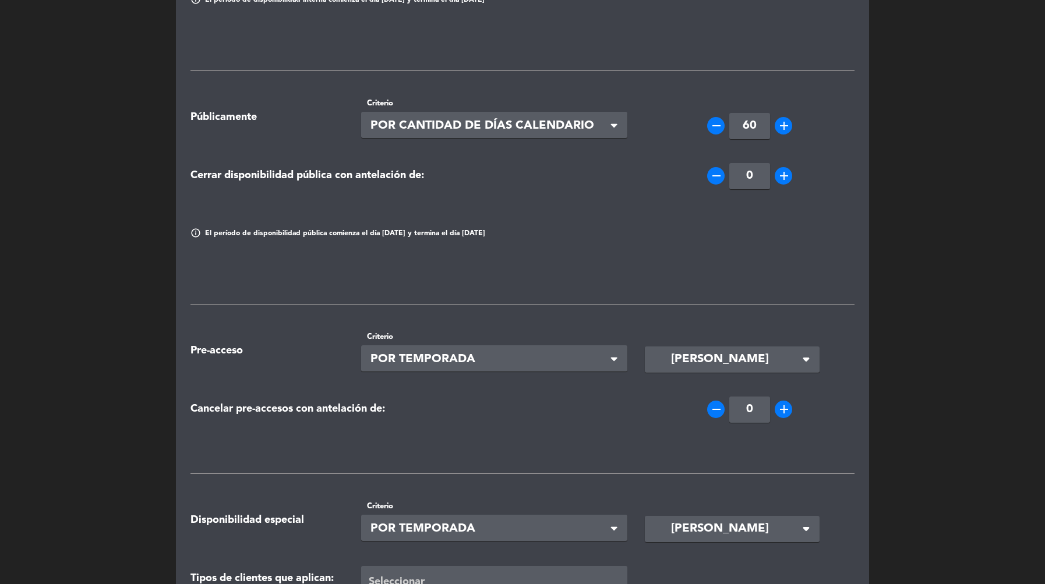
scroll to position [277, 0]
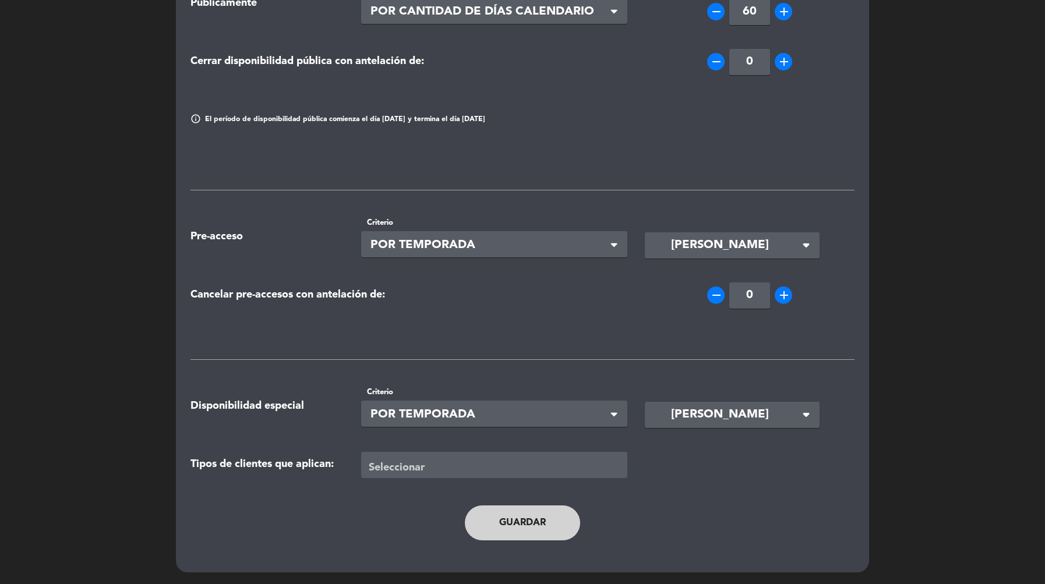
click at [523, 522] on button "Guardar" at bounding box center [522, 522] width 115 height 35
click at [498, 460] on div at bounding box center [497, 466] width 262 height 19
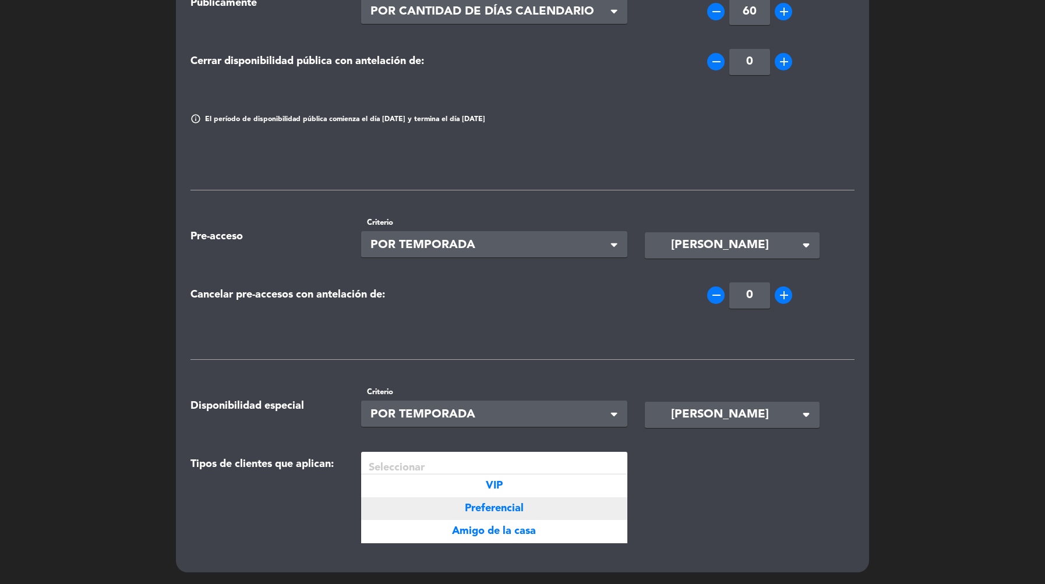
click at [495, 504] on span "Preferencial" at bounding box center [494, 508] width 59 height 10
click at [419, 463] on span "×" at bounding box center [424, 464] width 12 height 12
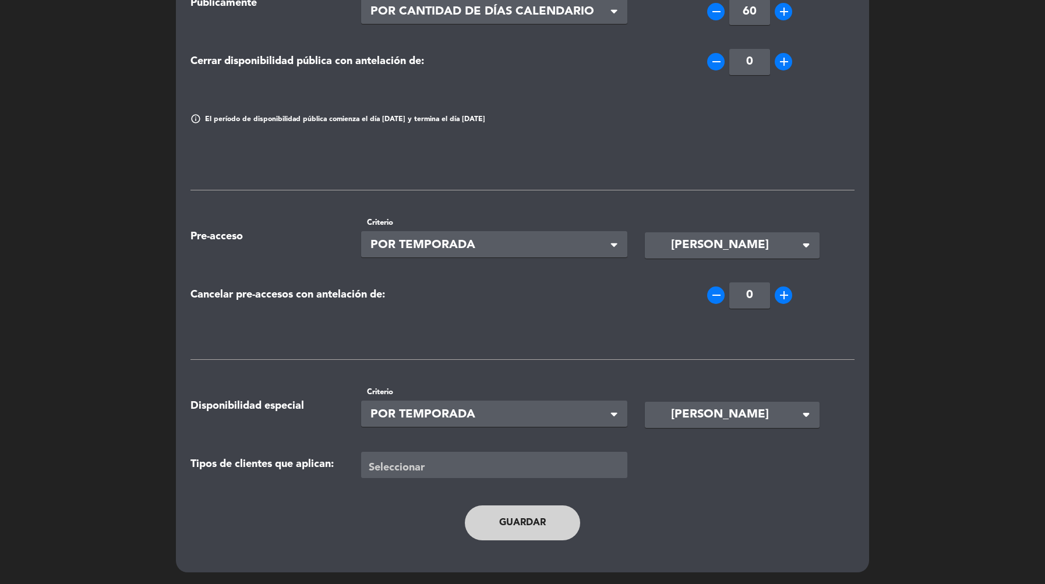
click at [656, 486] on div "Tipos de clientes que aplican: Seleccionar" at bounding box center [522, 465] width 681 height 58
click at [743, 419] on span "[PERSON_NAME]" at bounding box center [720, 414] width 98 height 19
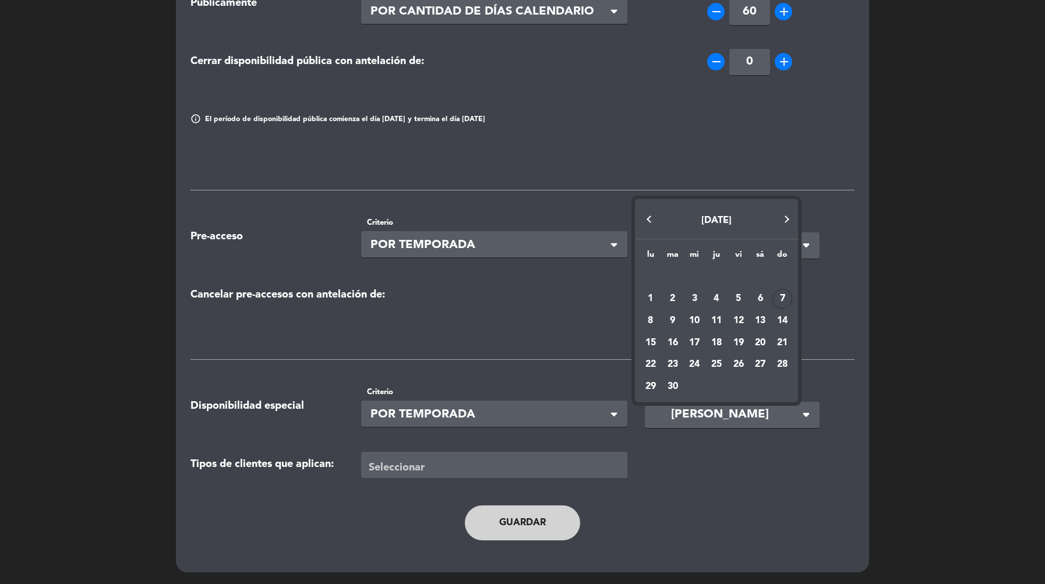
click at [703, 476] on div at bounding box center [522, 292] width 1045 height 584
